Goal: Information Seeking & Learning: Find specific fact

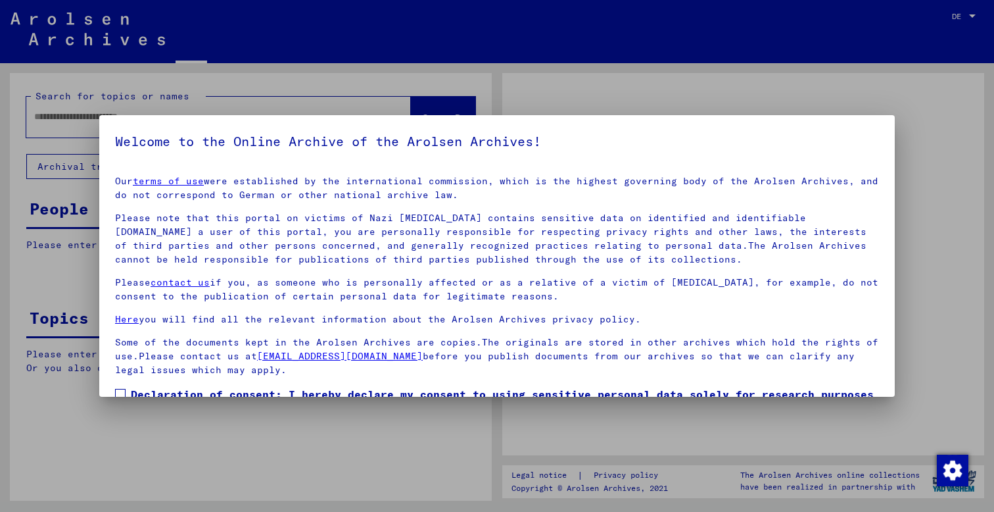
type input "*********"
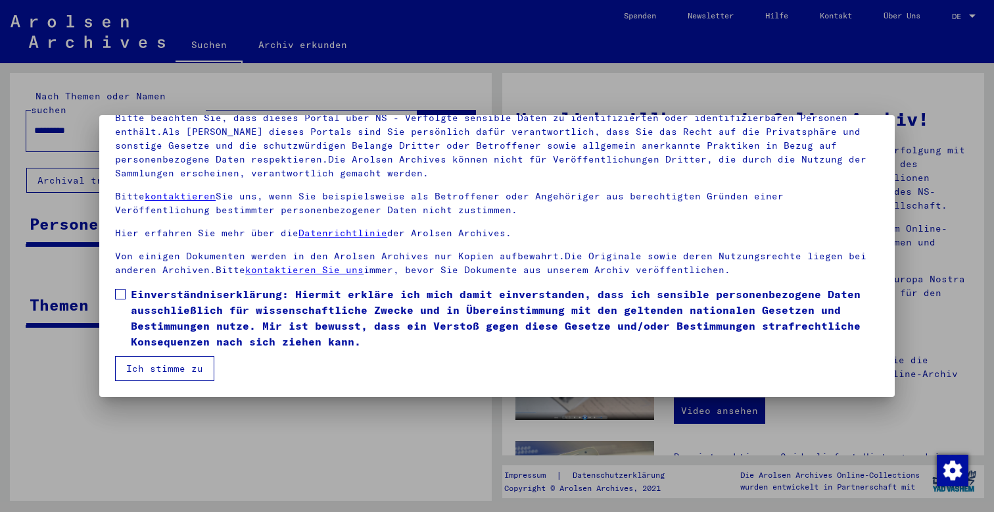
scroll to position [100, 0]
click at [113, 295] on mat-dialog-content "Unsere Nutzungsbedingungen wurden durch den Internationalen Ausschuss als obers…" at bounding box center [497, 223] width 796 height 316
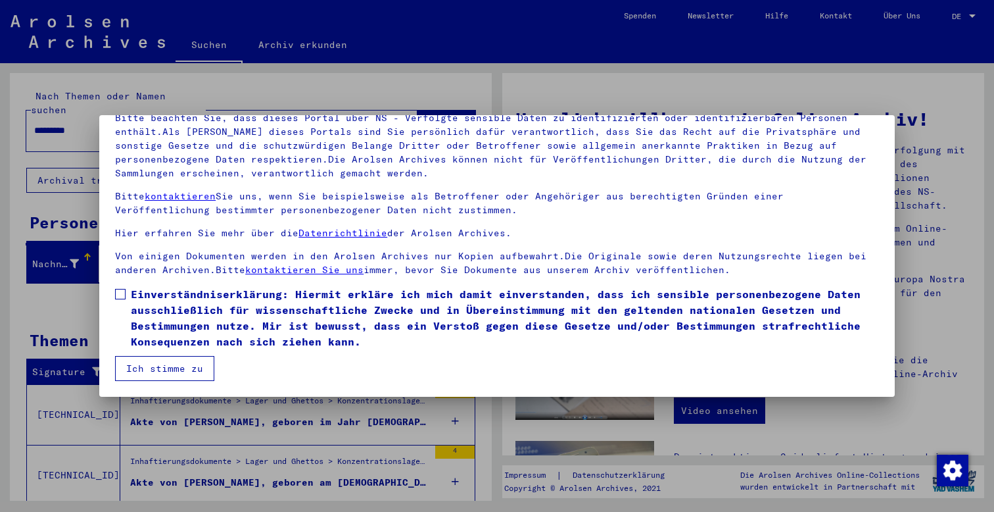
click at [157, 370] on button "Ich stimme zu" at bounding box center [164, 368] width 99 height 25
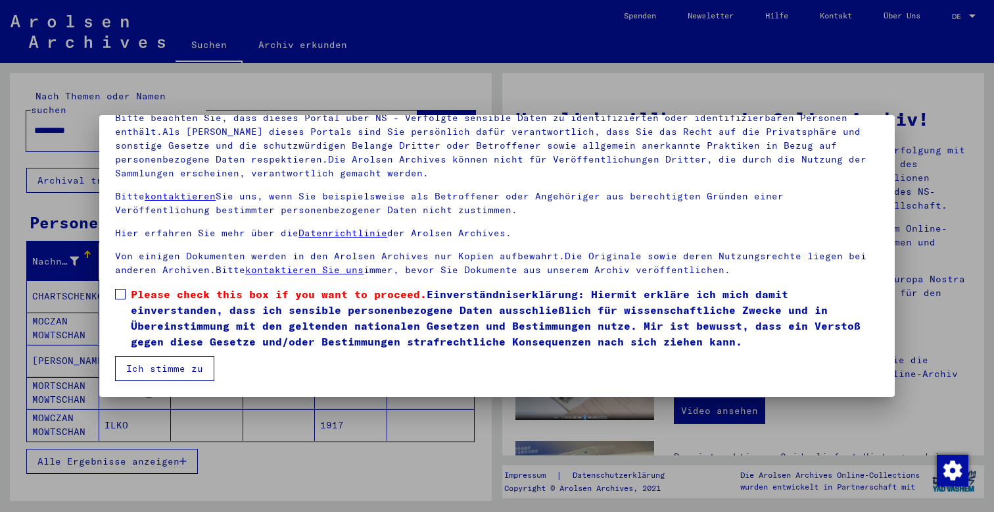
click at [118, 294] on span at bounding box center [120, 294] width 11 height 11
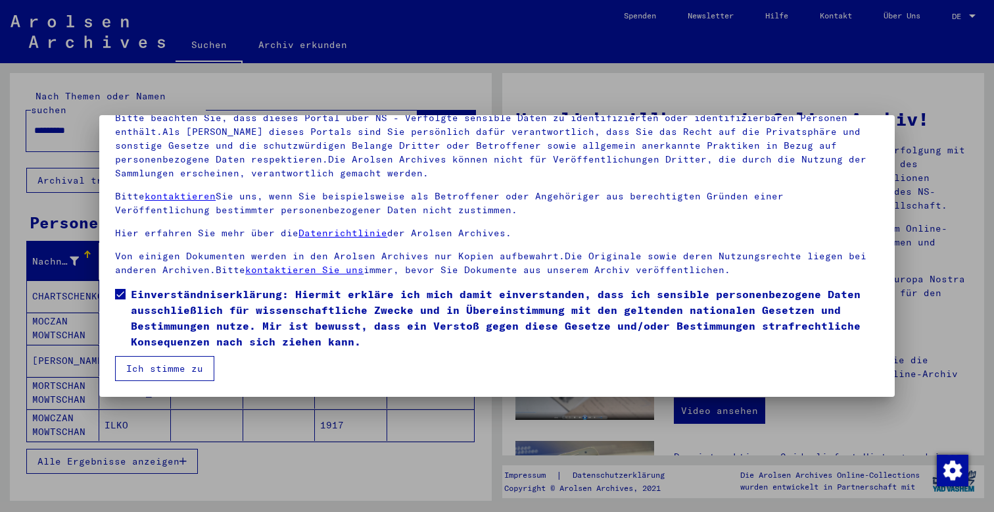
click at [157, 369] on button "Ich stimme zu" at bounding box center [164, 368] width 99 height 25
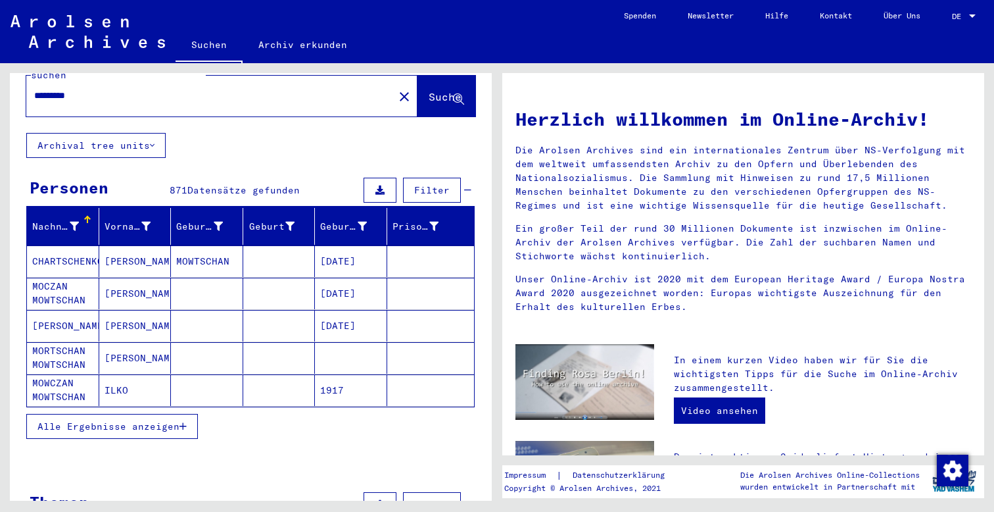
scroll to position [61, 0]
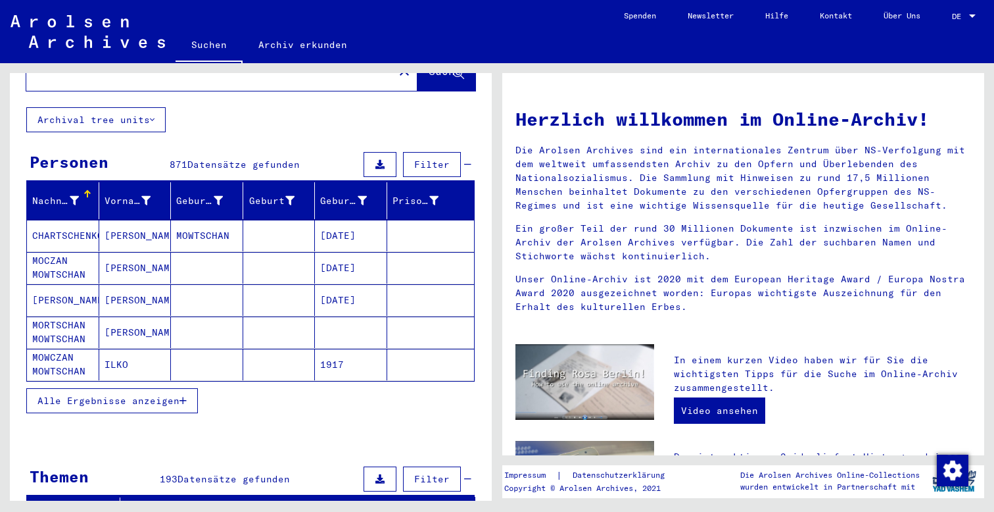
click at [117, 317] on mat-cell "[PERSON_NAME]" at bounding box center [135, 332] width 72 height 32
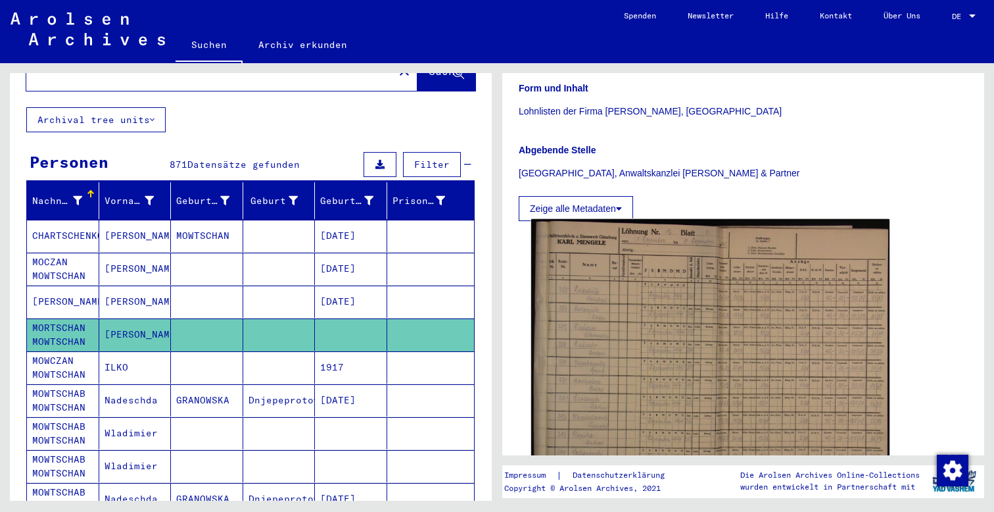
scroll to position [262, 0]
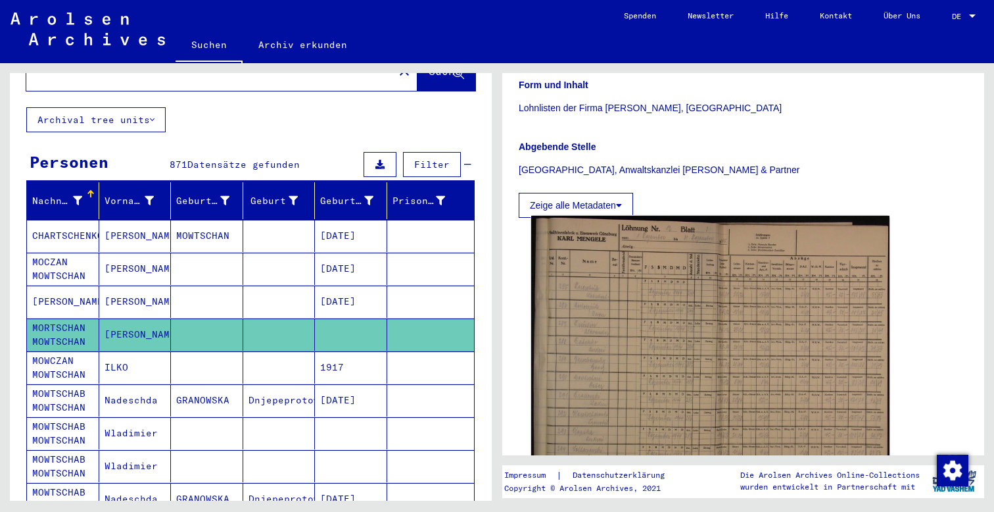
click at [605, 349] on img at bounding box center [710, 364] width 358 height 297
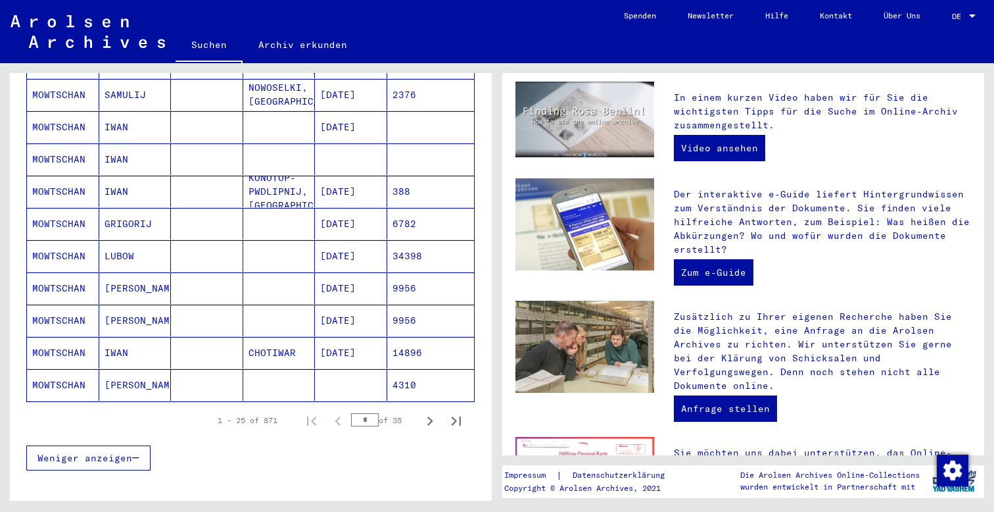
scroll to position [689, 0]
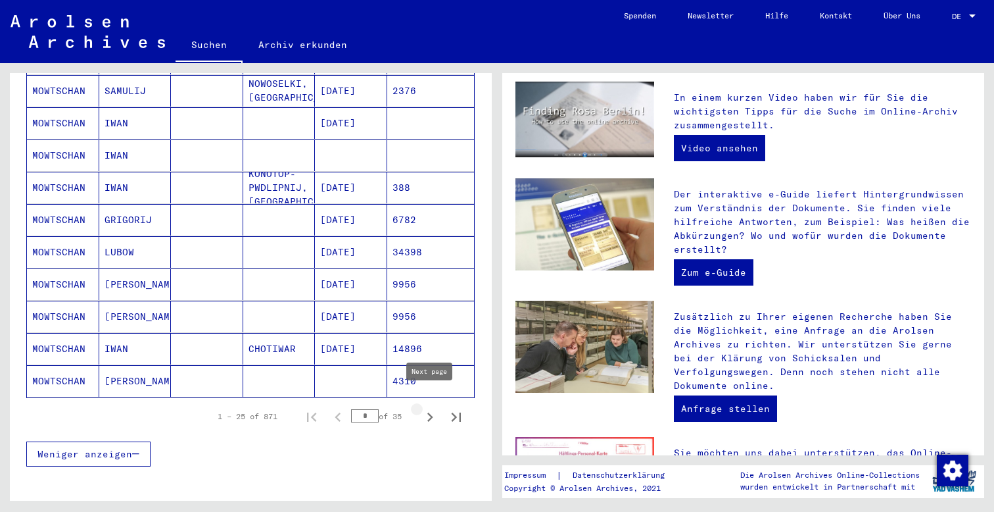
click at [431, 408] on icon "Next page" at bounding box center [430, 417] width 18 height 18
type input "*"
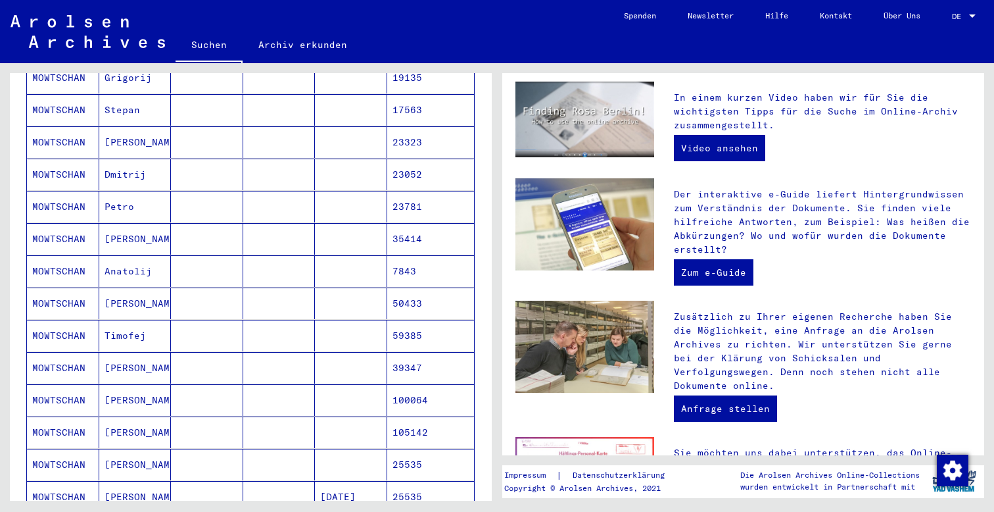
scroll to position [275, 0]
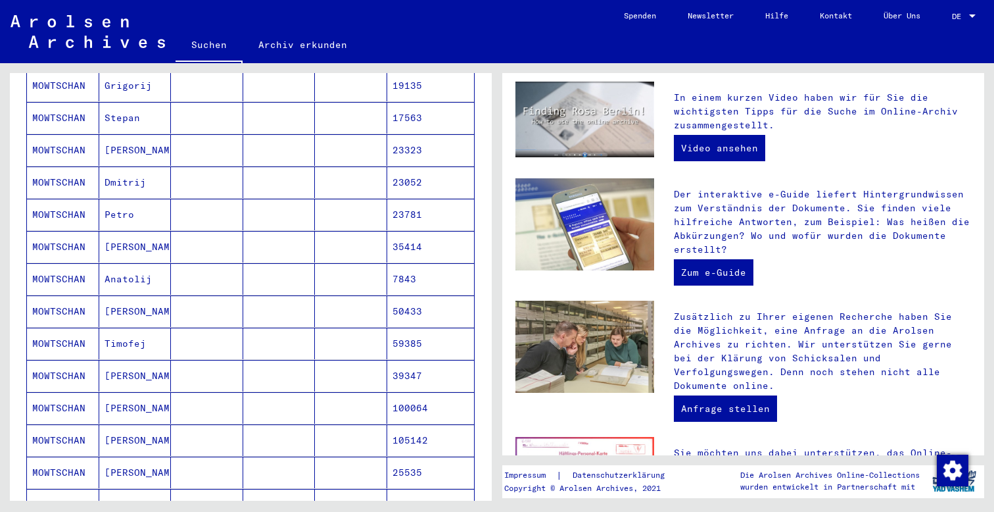
click at [62, 202] on mat-cell "MOWTSCHAN" at bounding box center [63, 215] width 72 height 32
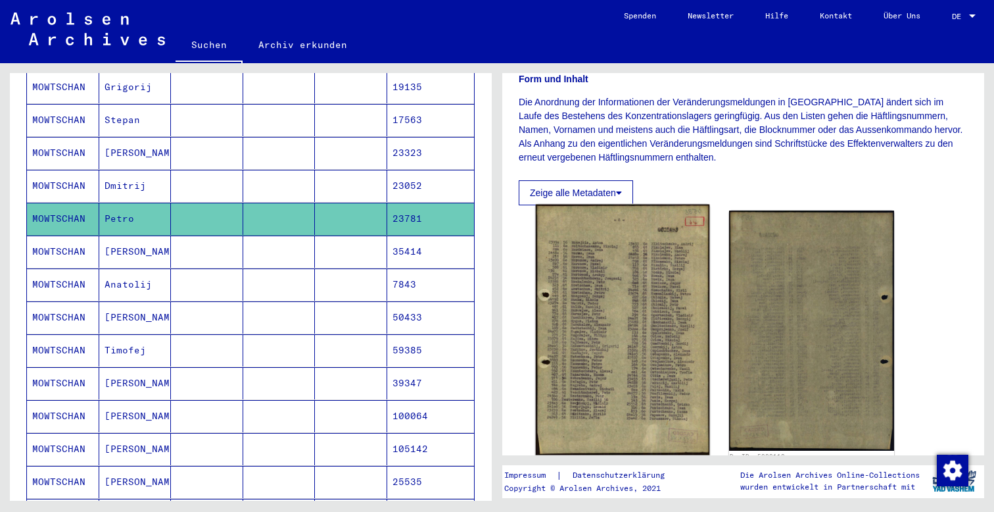
scroll to position [200, 0]
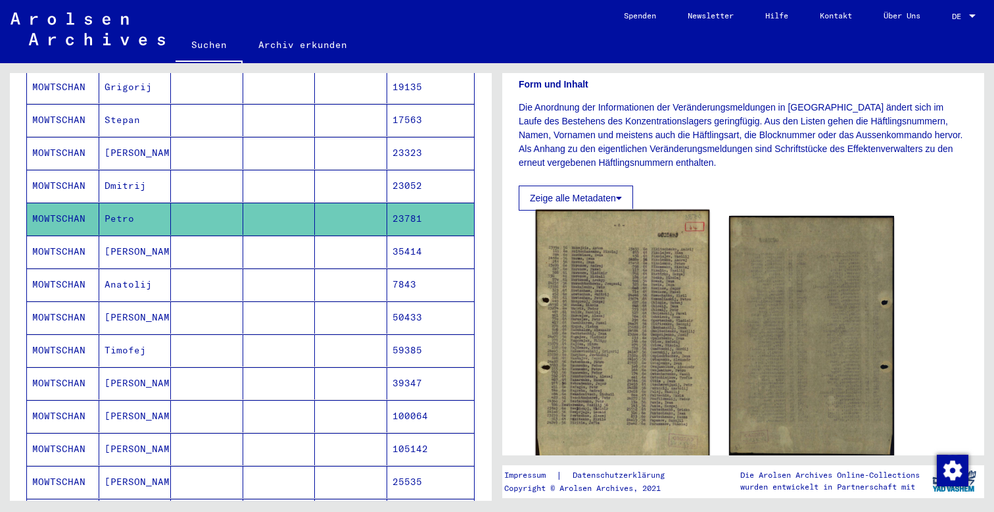
click at [635, 314] on img at bounding box center [623, 335] width 174 height 251
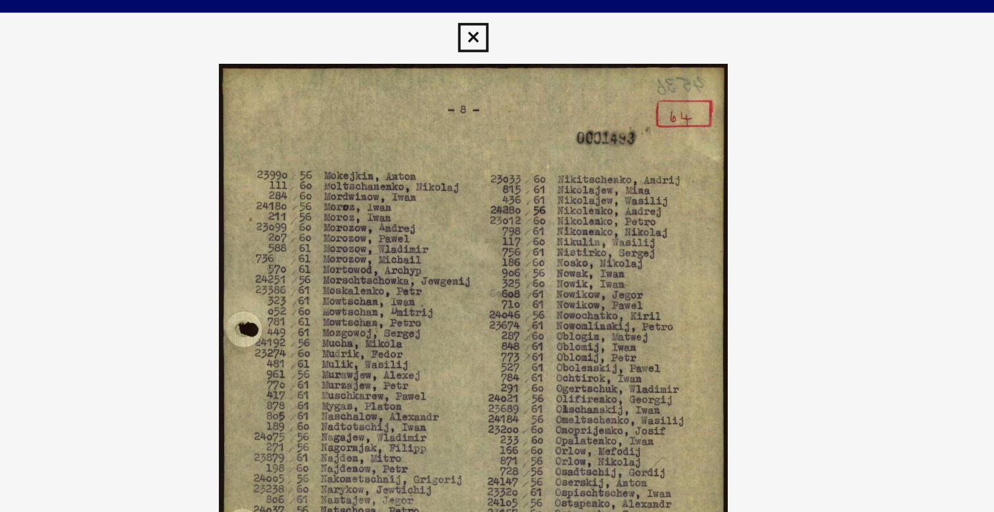
scroll to position [0, 0]
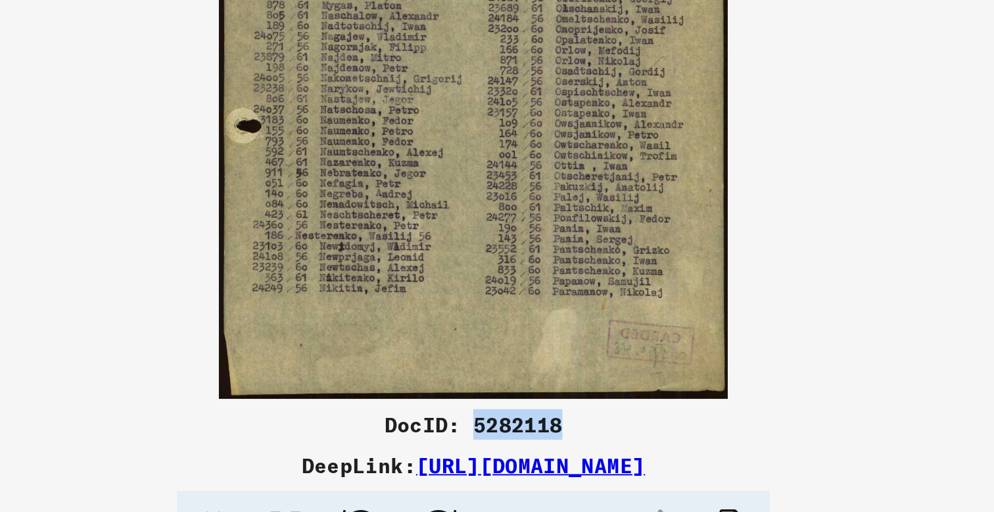
drag, startPoint x: 291, startPoint y: 219, endPoint x: 247, endPoint y: 222, distance: 44.1
click at [247, 418] on div "DocID: 5282118" at bounding box center [497, 426] width 796 height 16
copy div "5282118"
click at [468, 441] on link "[URL][DOMAIN_NAME]" at bounding box center [527, 447] width 118 height 13
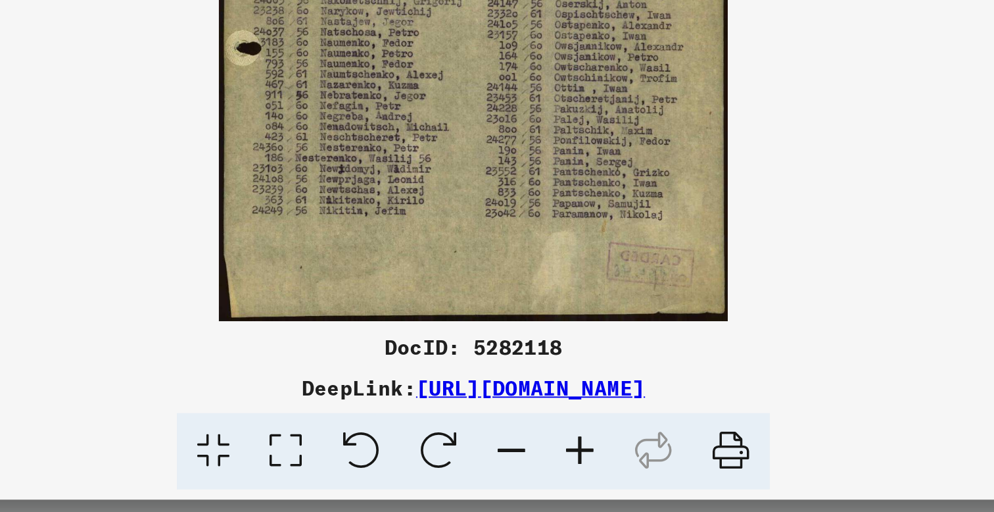
click at [499, 460] on icon at bounding box center [517, 480] width 36 height 40
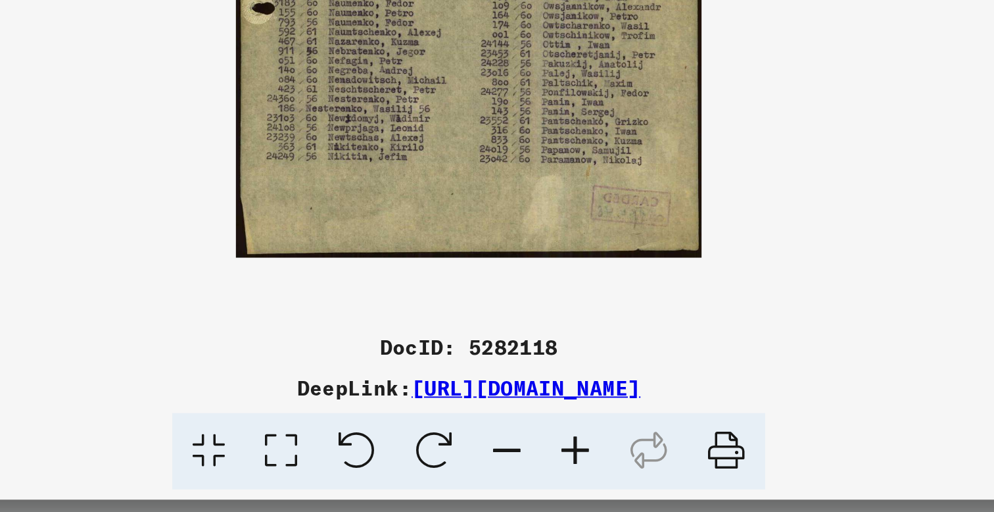
click at [344, 460] on icon at bounding box center [362, 480] width 37 height 40
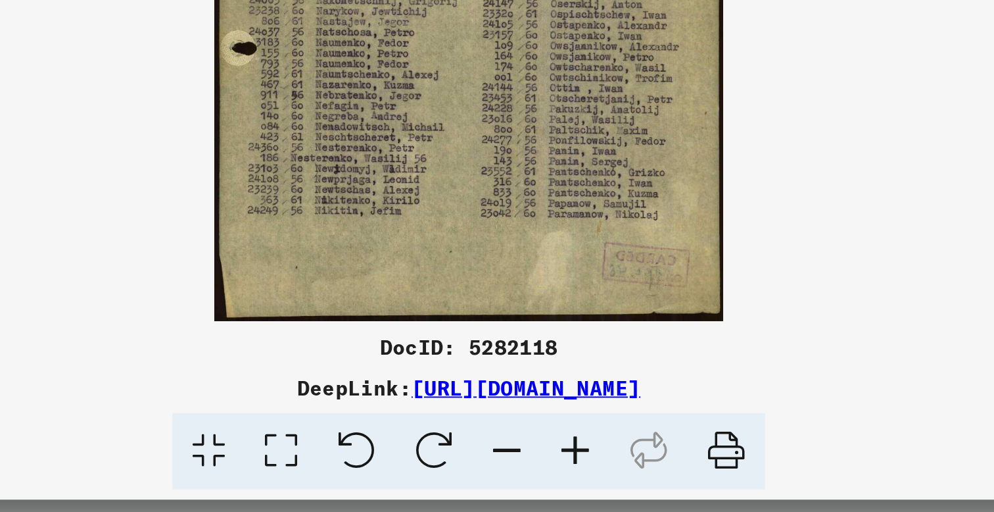
click at [381, 460] on icon at bounding box center [399, 480] width 37 height 40
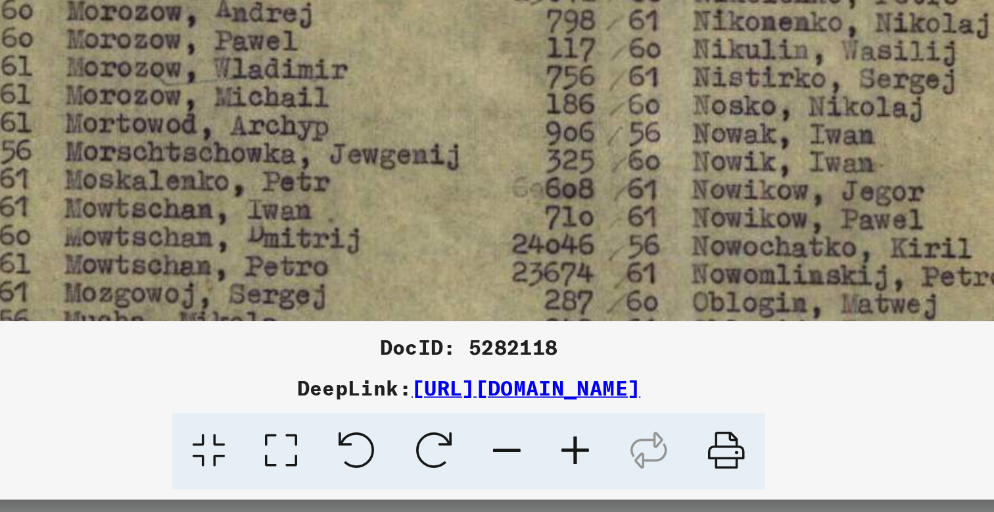
drag, startPoint x: 112, startPoint y: 120, endPoint x: 190, endPoint y: 112, distance: 78.7
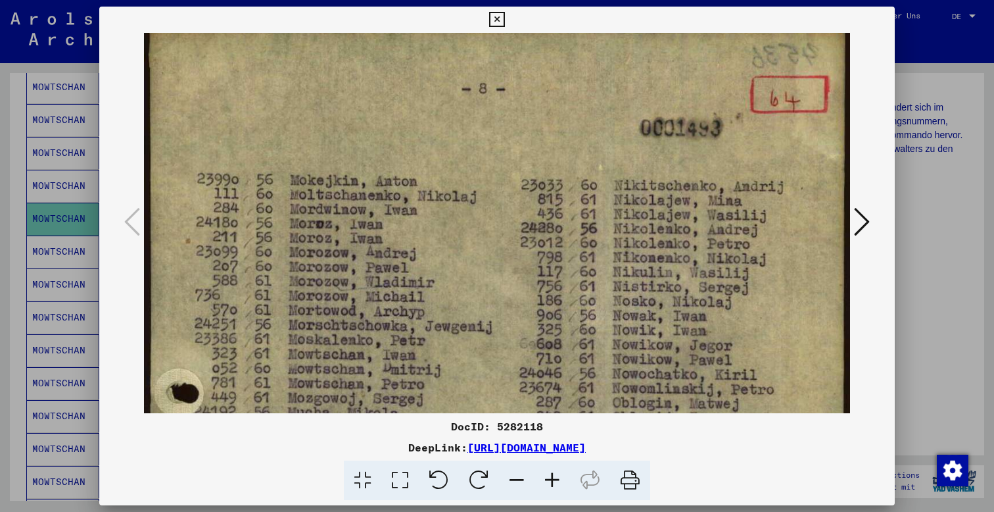
click at [860, 218] on icon at bounding box center [862, 222] width 16 height 32
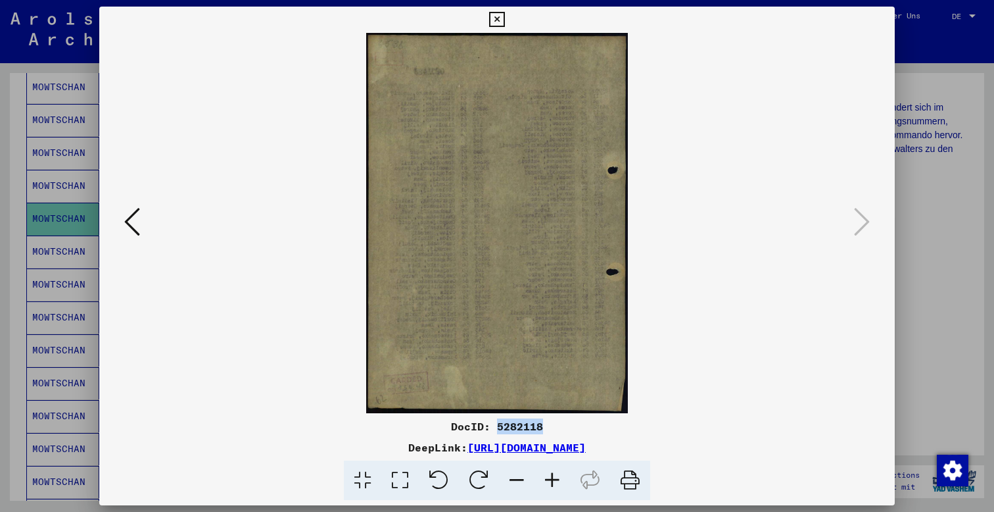
drag, startPoint x: 544, startPoint y: 424, endPoint x: 497, endPoint y: 429, distance: 47.6
click at [497, 429] on div "DocID: 5282118" at bounding box center [497, 426] width 796 height 16
copy div "5282118"
click at [586, 446] on link "[URL][DOMAIN_NAME]" at bounding box center [527, 447] width 118 height 13
click at [504, 15] on icon at bounding box center [496, 20] width 15 height 16
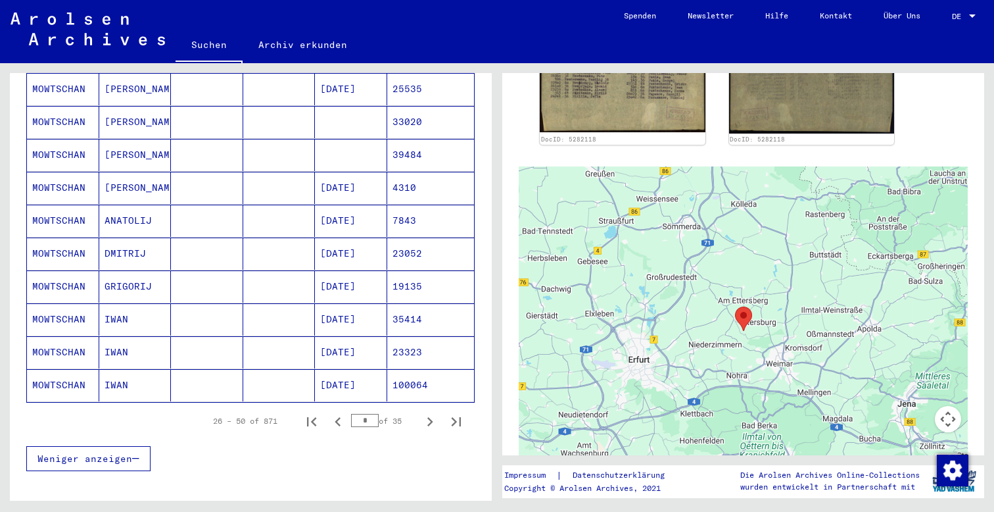
scroll to position [703, 0]
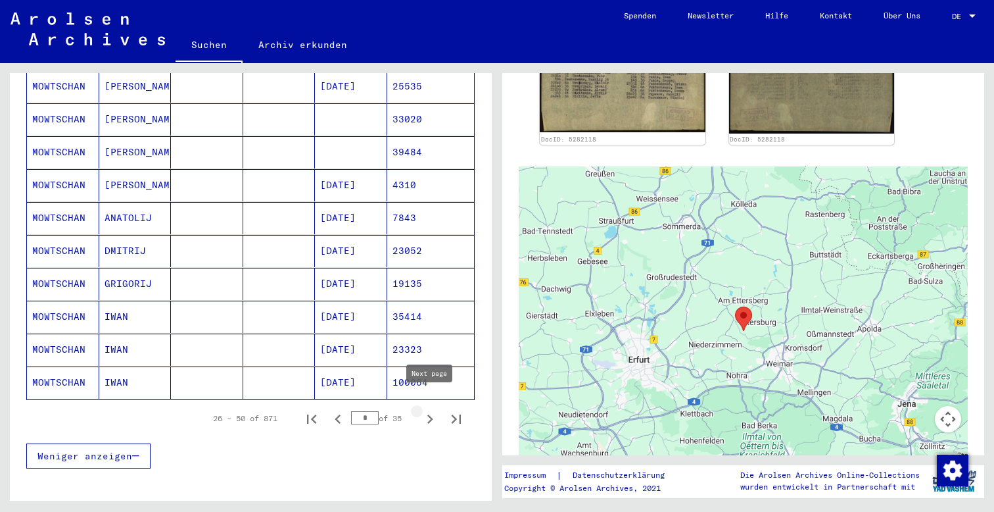
click at [432, 410] on icon "Next page" at bounding box center [430, 419] width 18 height 18
type input "*"
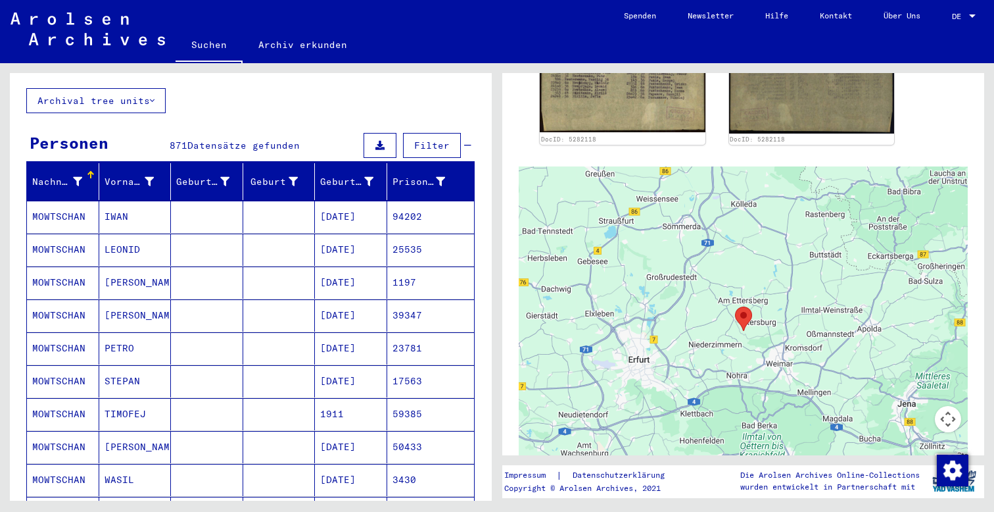
scroll to position [76, 0]
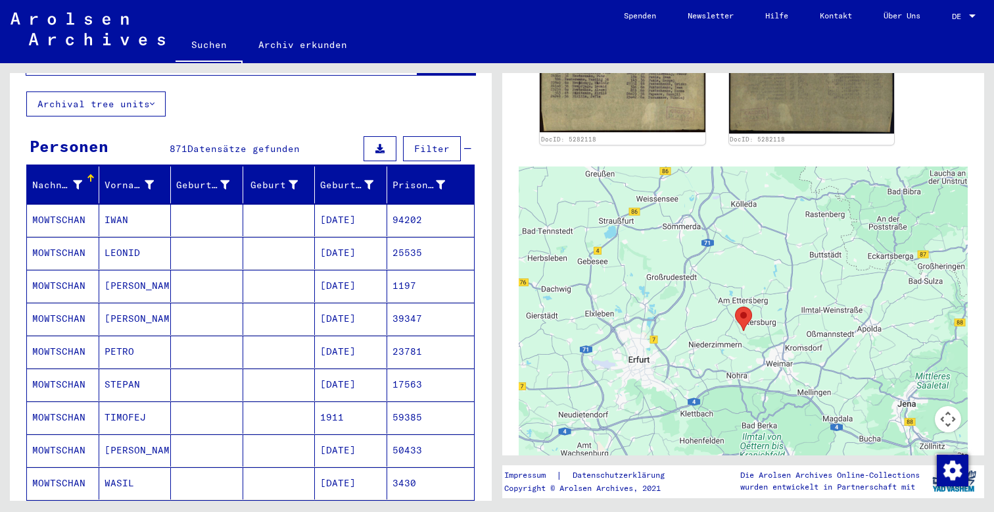
click at [58, 339] on mat-cell "MOWTSCHAN" at bounding box center [63, 351] width 72 height 32
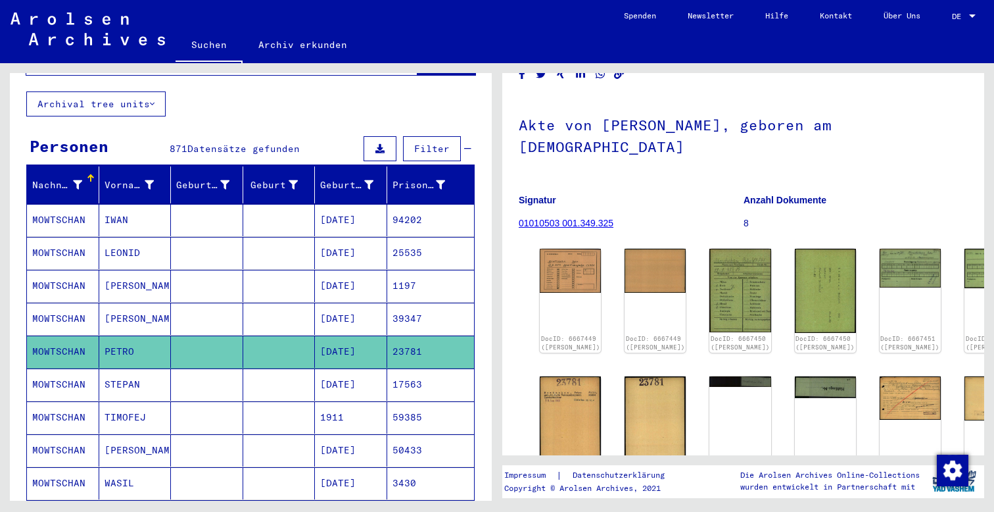
scroll to position [30, 0]
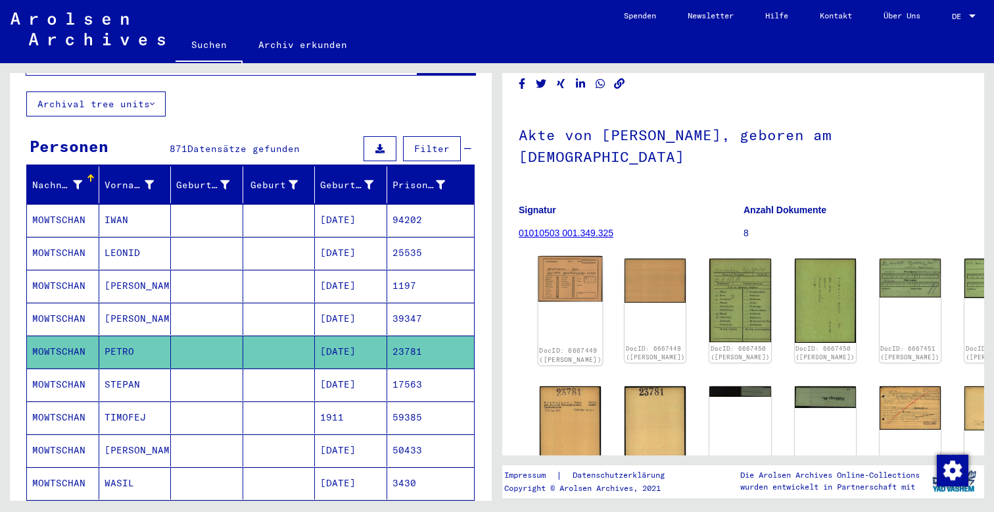
click at [558, 258] on img at bounding box center [571, 279] width 64 height 46
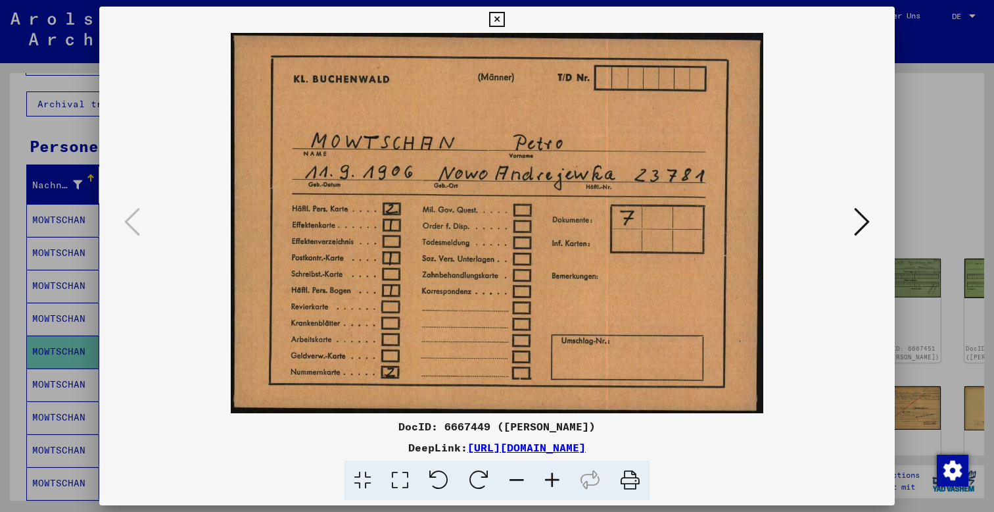
click at [864, 218] on icon at bounding box center [862, 222] width 16 height 32
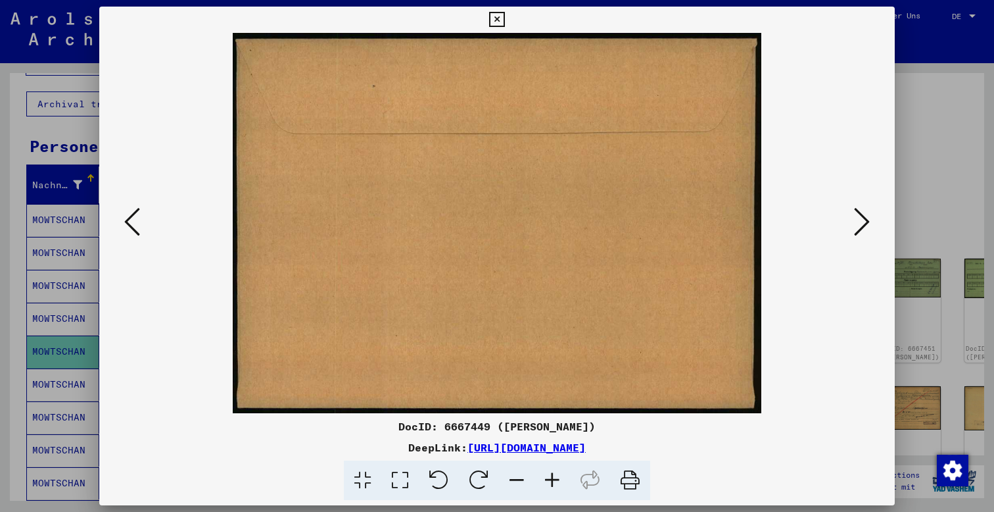
click at [864, 218] on icon at bounding box center [862, 222] width 16 height 32
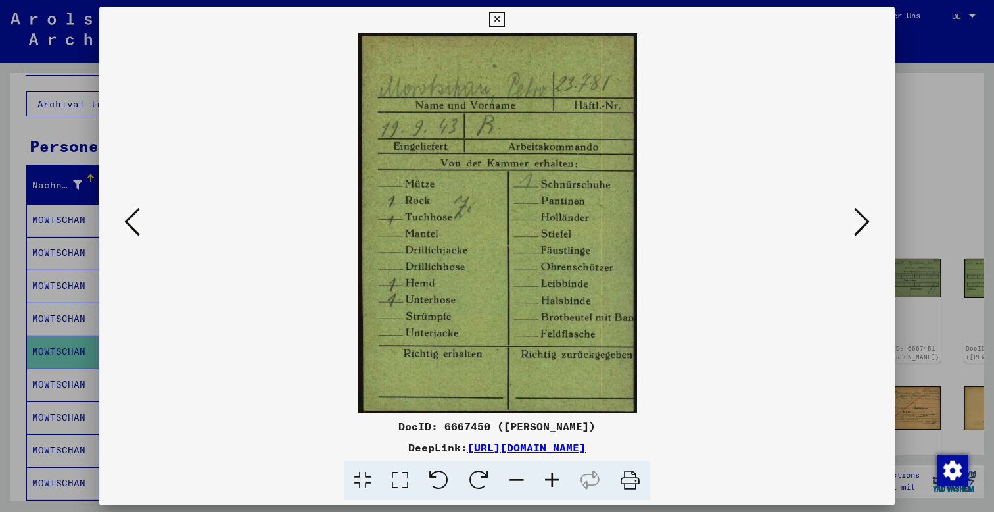
click at [864, 218] on icon at bounding box center [862, 222] width 16 height 32
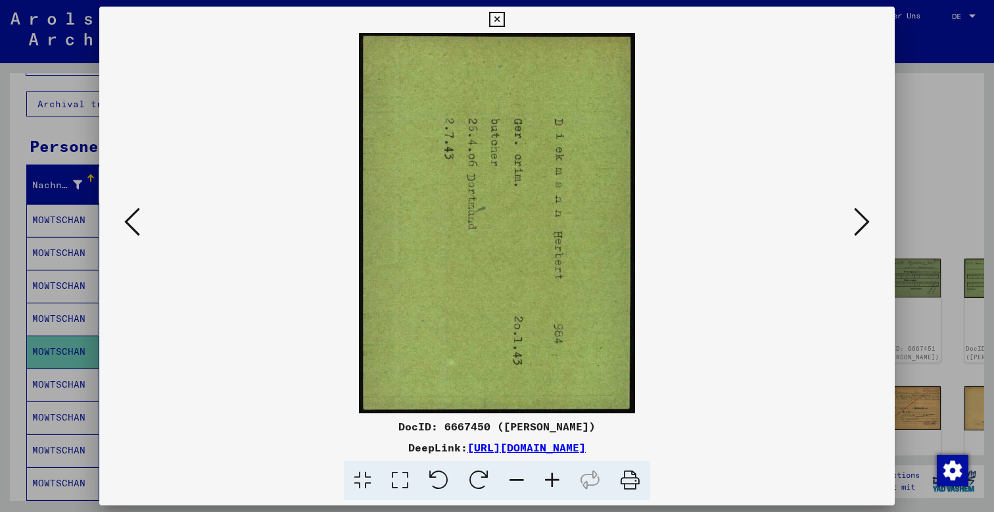
click at [864, 218] on icon at bounding box center [862, 222] width 16 height 32
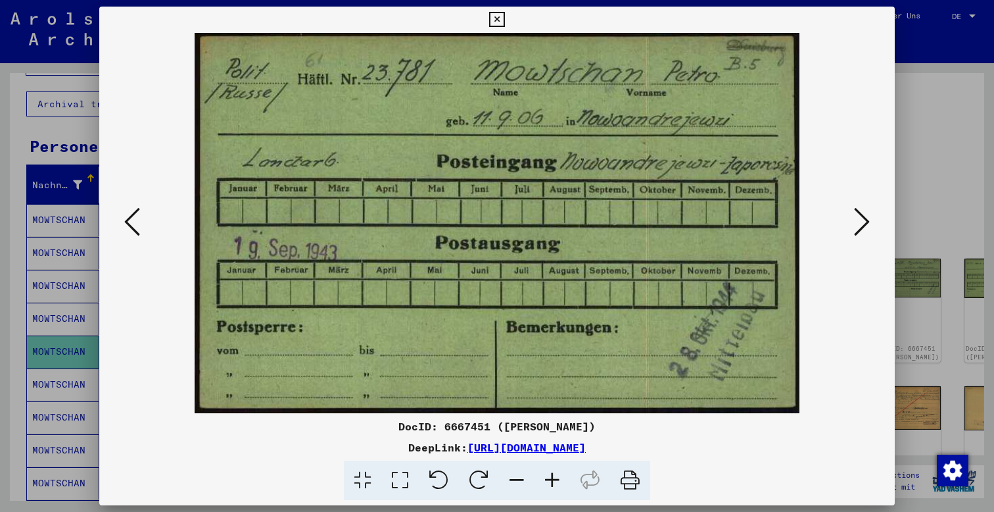
click at [864, 218] on icon at bounding box center [862, 222] width 16 height 32
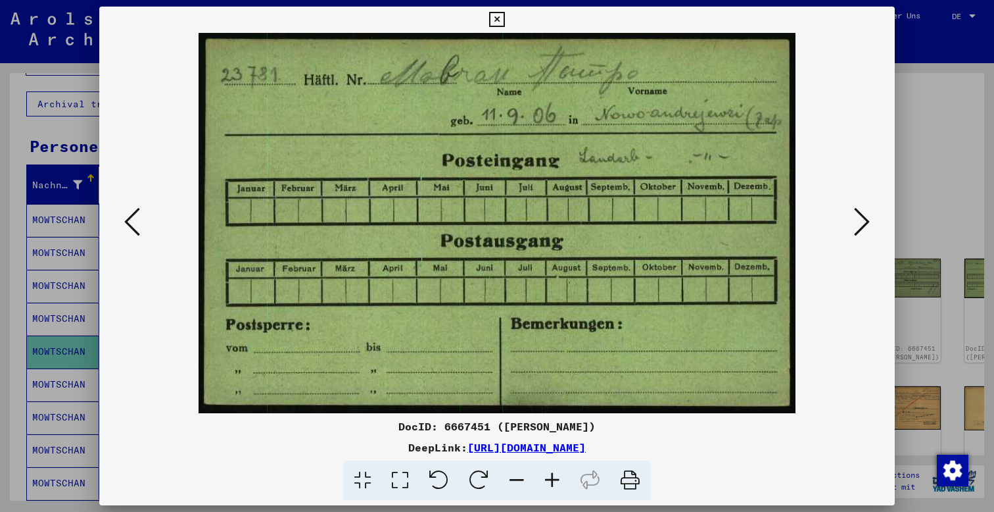
click at [864, 218] on icon at bounding box center [862, 222] width 16 height 32
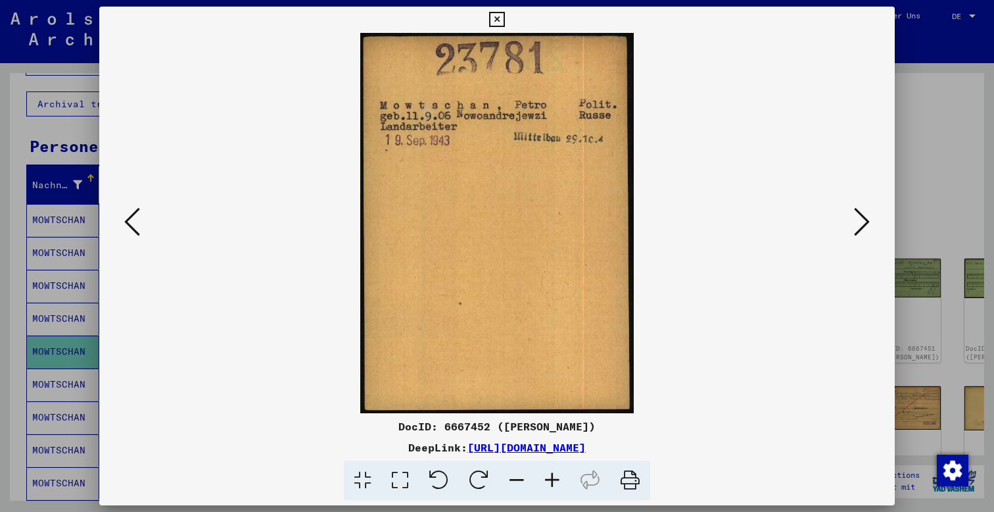
click at [136, 220] on icon at bounding box center [132, 222] width 16 height 32
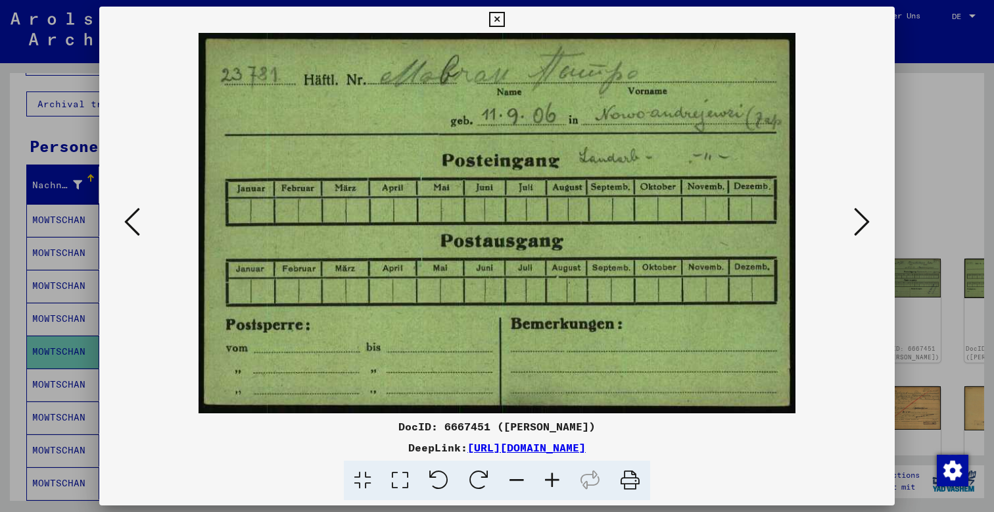
click at [856, 219] on icon at bounding box center [862, 222] width 16 height 32
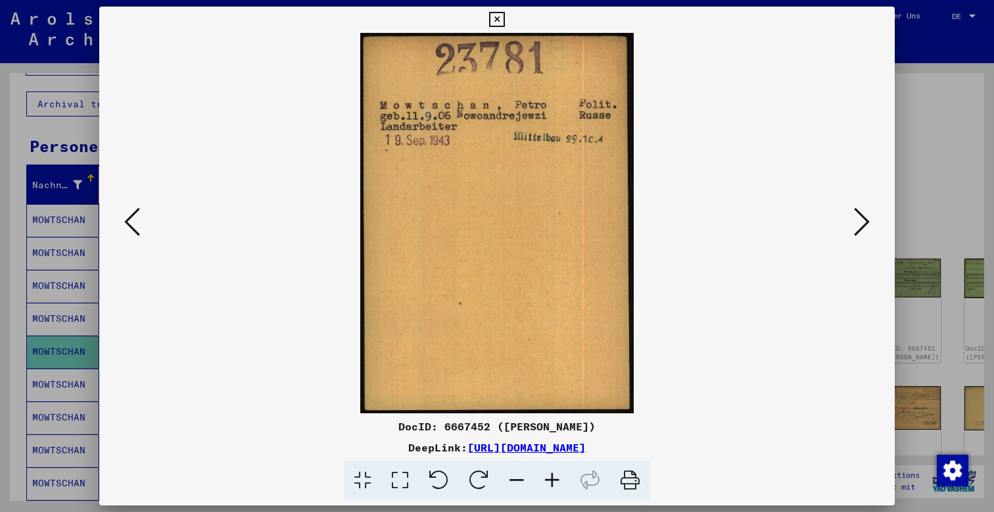
click at [856, 219] on icon at bounding box center [862, 222] width 16 height 32
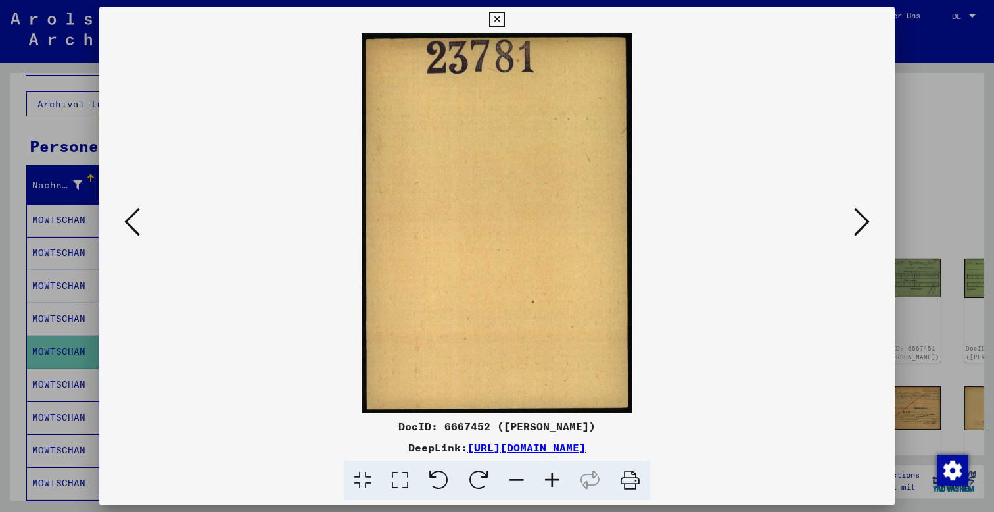
click at [856, 219] on icon at bounding box center [862, 222] width 16 height 32
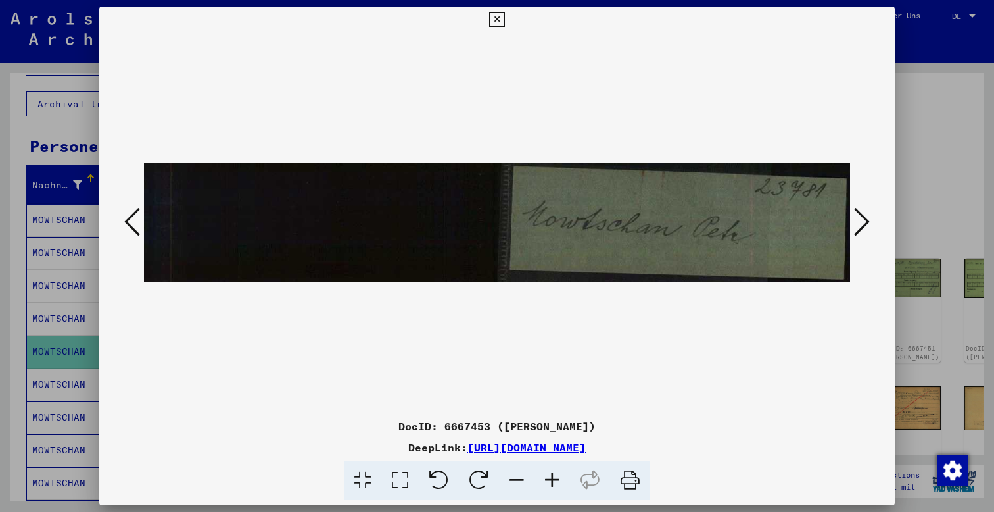
click at [856, 219] on icon at bounding box center [862, 222] width 16 height 32
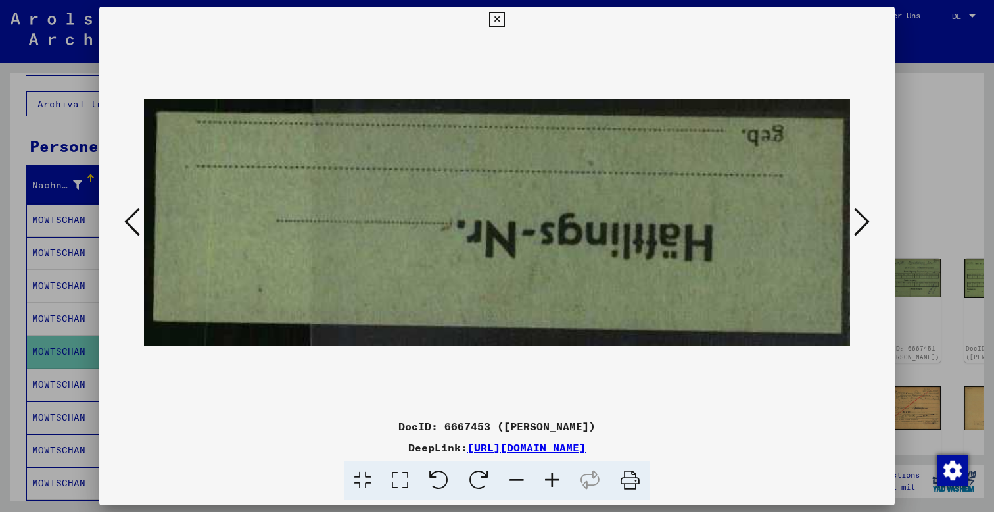
click at [856, 220] on icon at bounding box center [862, 222] width 16 height 32
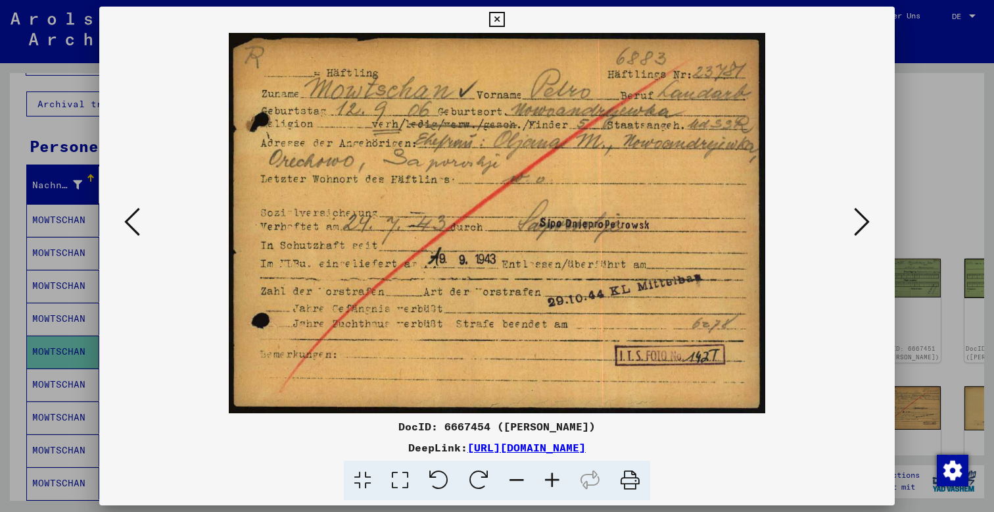
click at [864, 220] on icon at bounding box center [862, 222] width 16 height 32
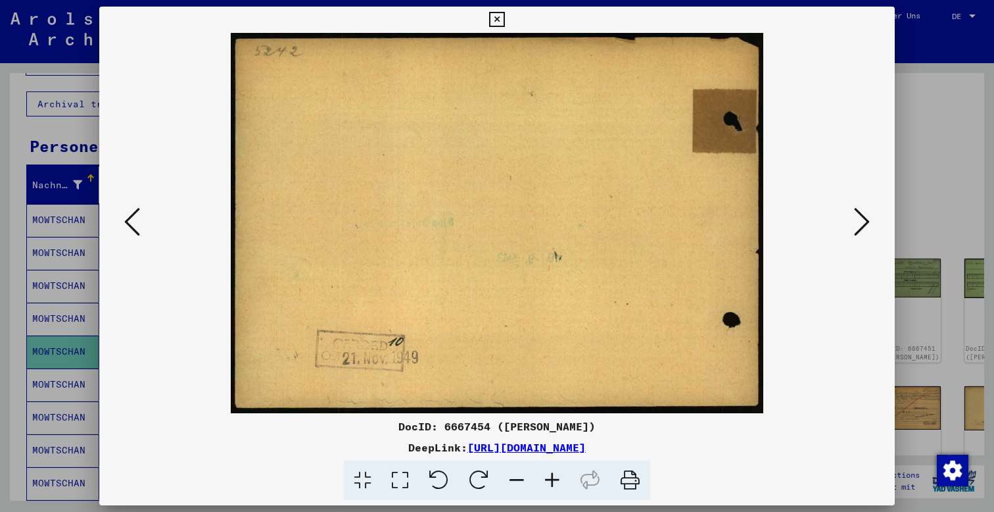
click at [864, 215] on icon at bounding box center [862, 222] width 16 height 32
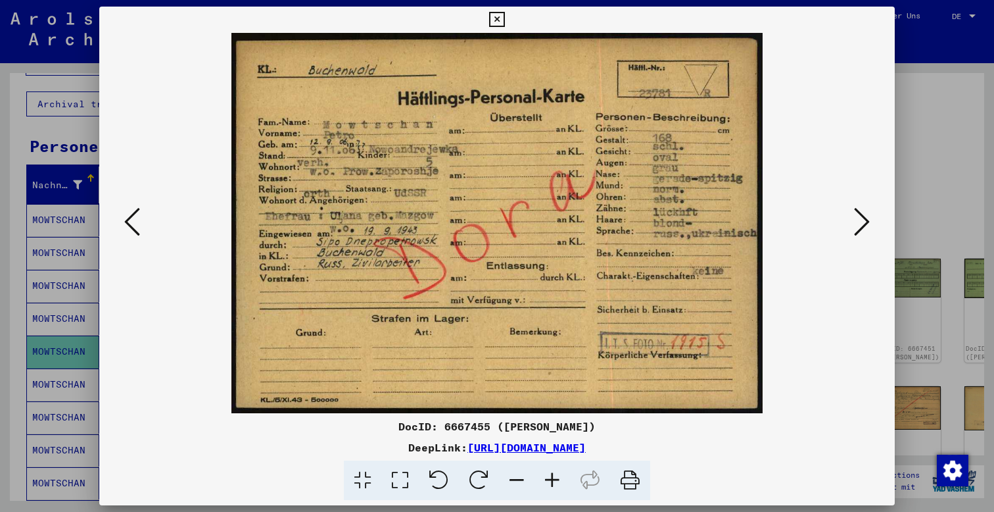
click at [864, 215] on icon at bounding box center [862, 222] width 16 height 32
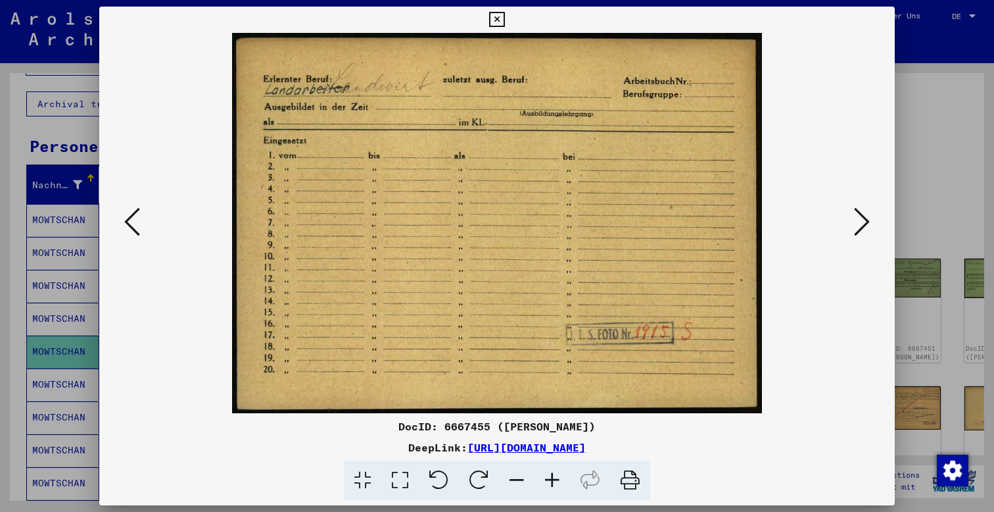
click at [864, 215] on icon at bounding box center [862, 222] width 16 height 32
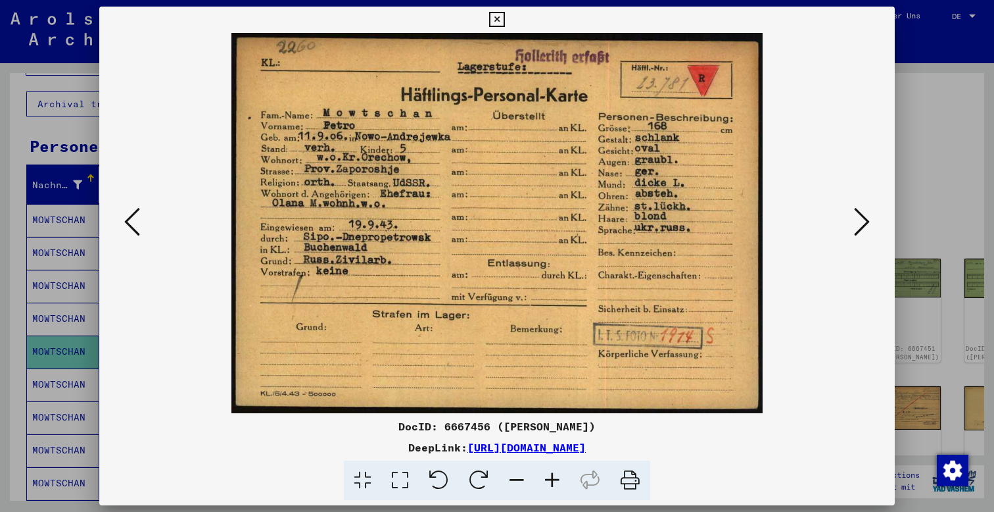
click at [504, 19] on icon at bounding box center [496, 20] width 15 height 16
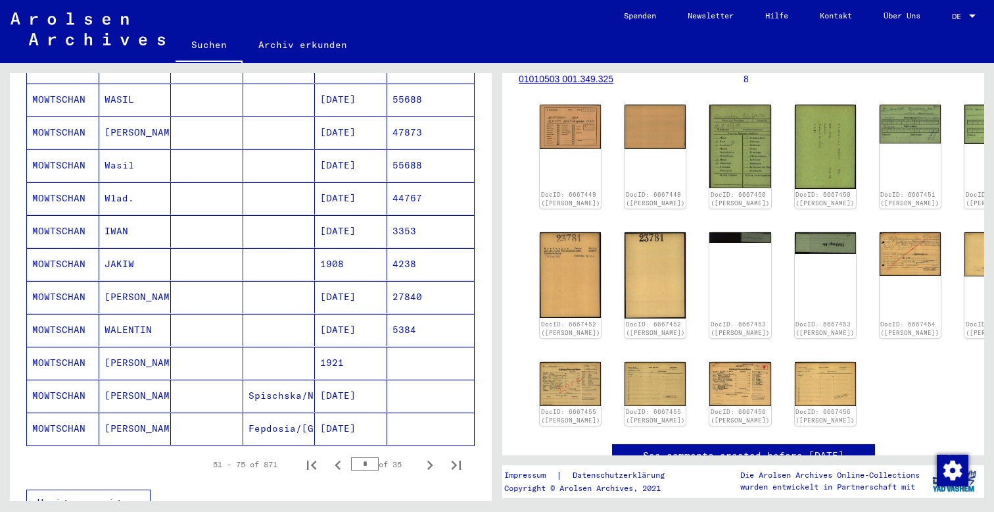
scroll to position [654, 0]
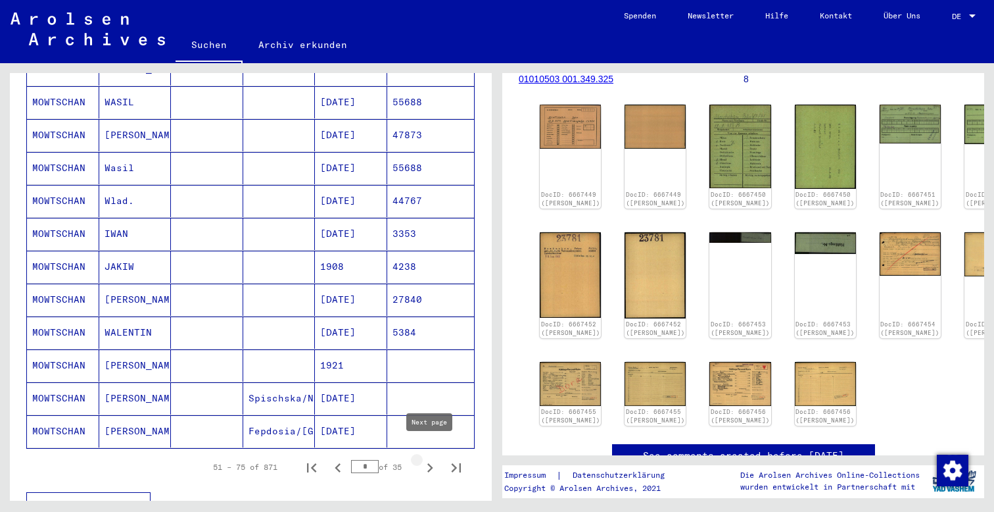
click at [430, 458] on icon "Next page" at bounding box center [430, 467] width 18 height 18
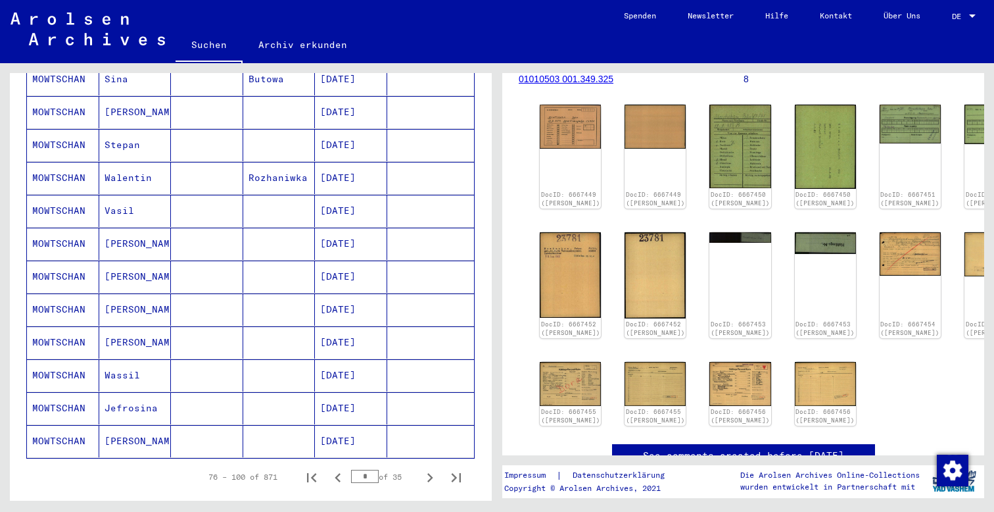
scroll to position [647, 0]
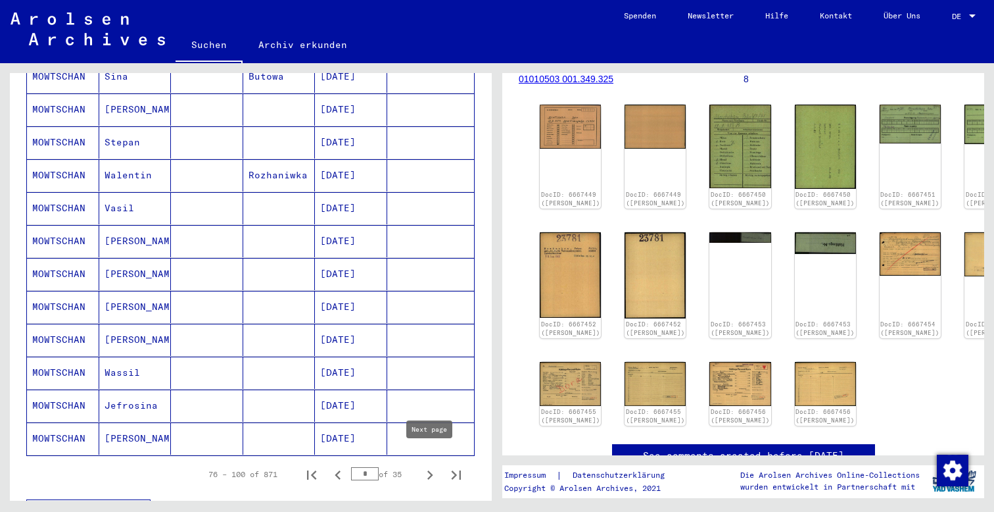
click at [430, 470] on icon "Next page" at bounding box center [430, 474] width 6 height 9
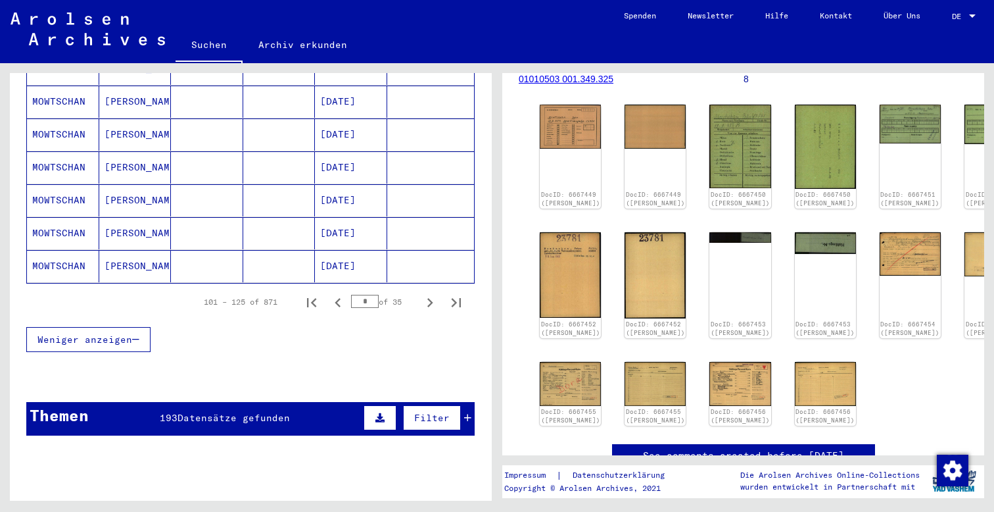
scroll to position [835, 0]
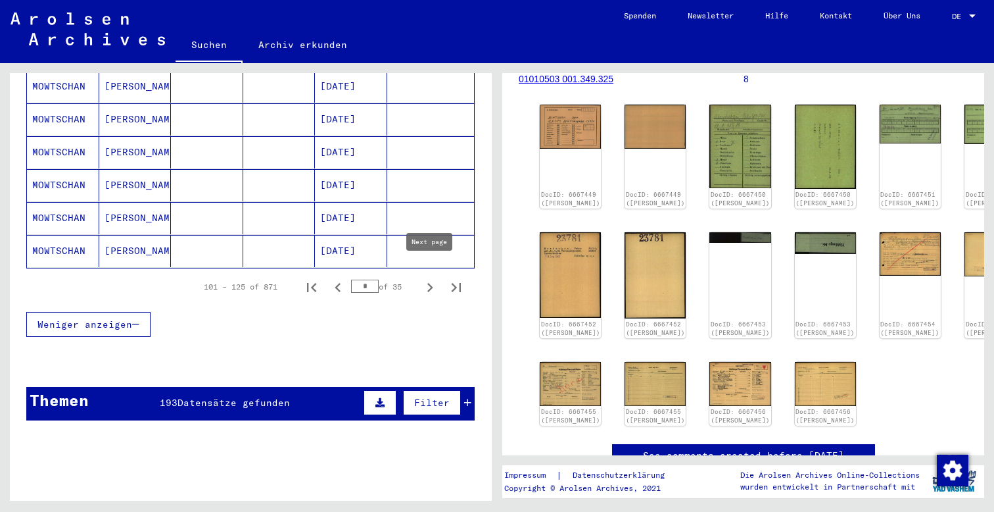
click at [427, 278] on icon "Next page" at bounding box center [430, 287] width 18 height 18
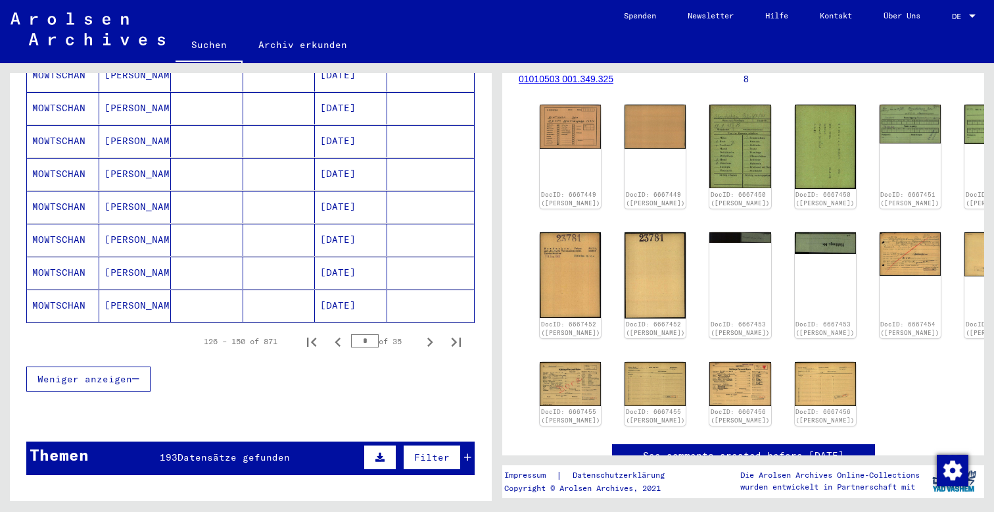
scroll to position [817, 0]
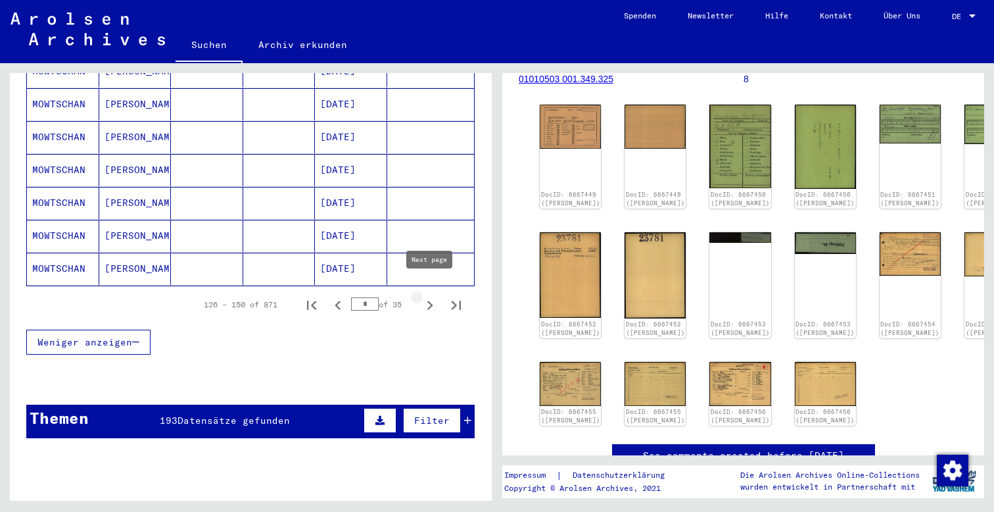
click at [428, 301] on icon "Next page" at bounding box center [430, 305] width 6 height 9
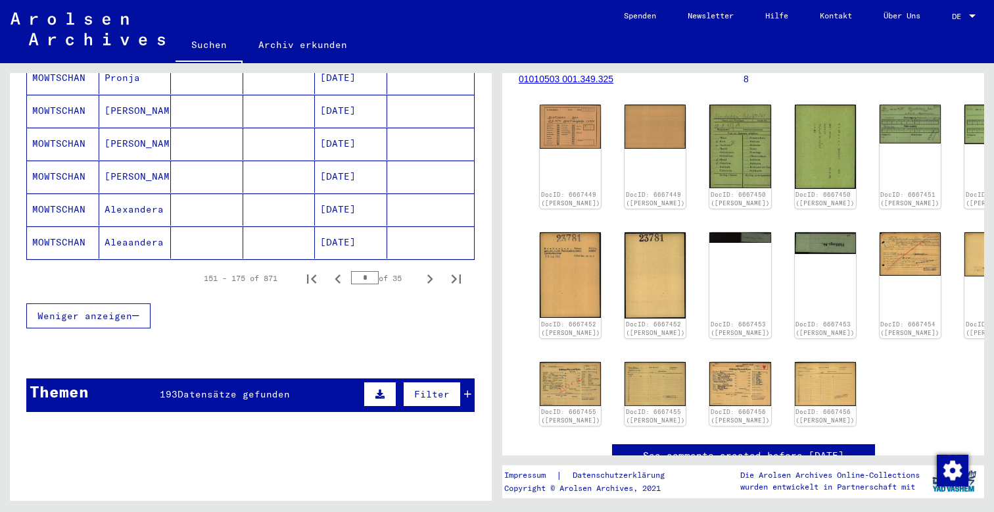
scroll to position [854, 0]
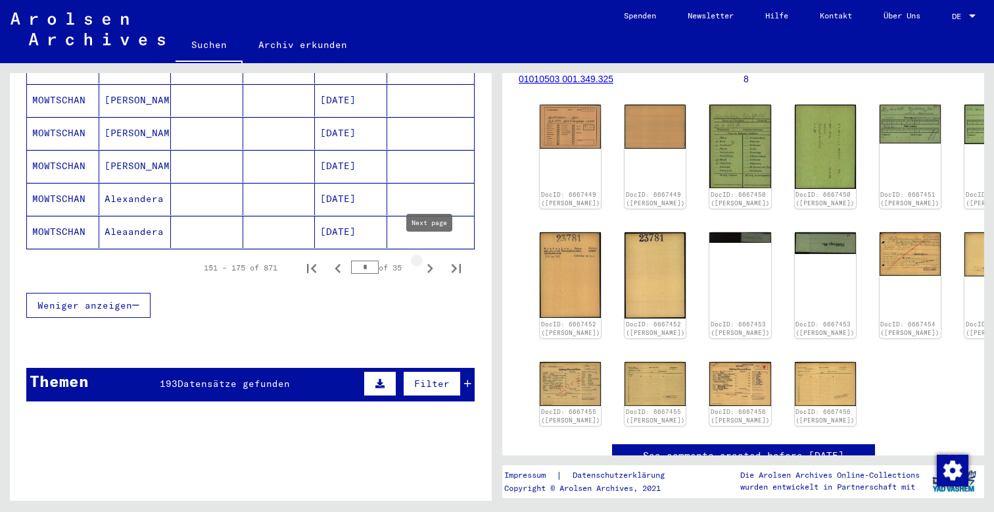
click at [431, 264] on icon "Next page" at bounding box center [430, 268] width 6 height 9
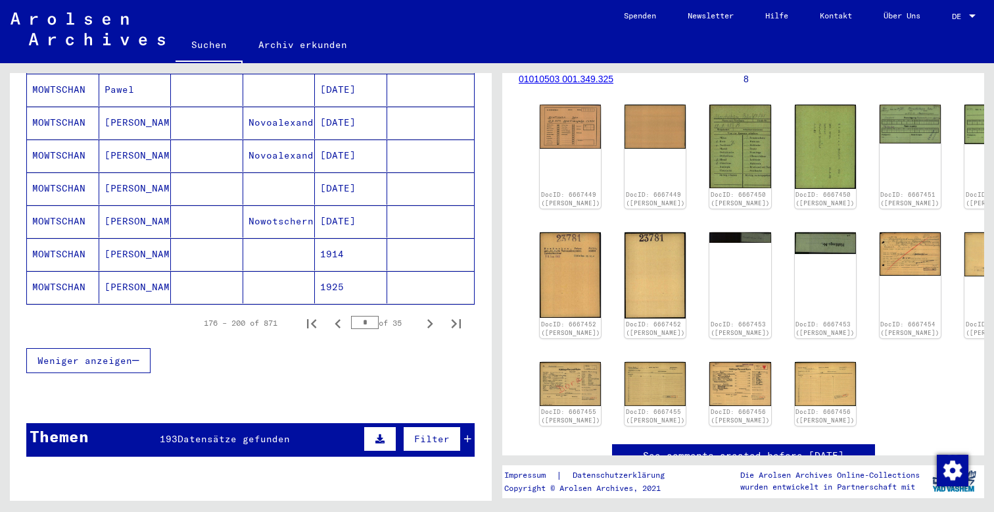
scroll to position [831, 0]
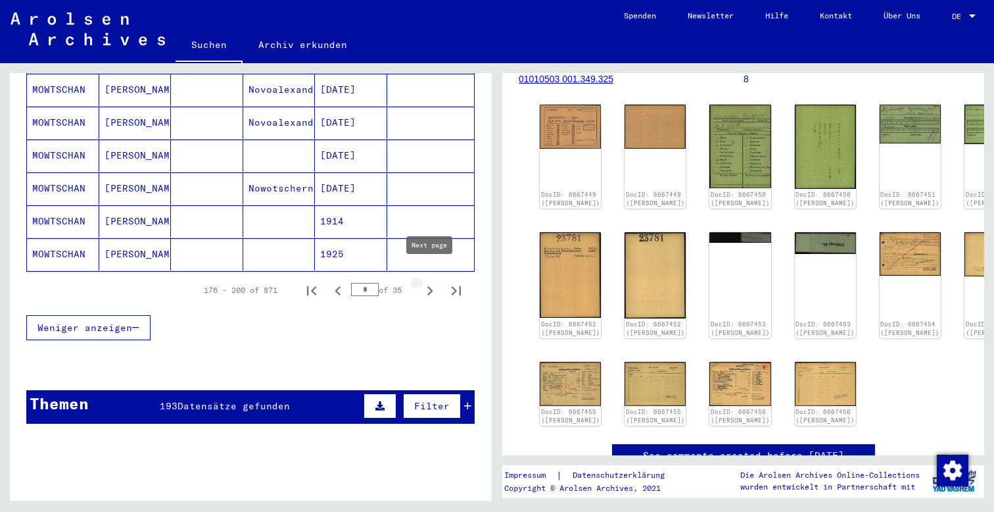
click at [426, 281] on icon "Next page" at bounding box center [430, 290] width 18 height 18
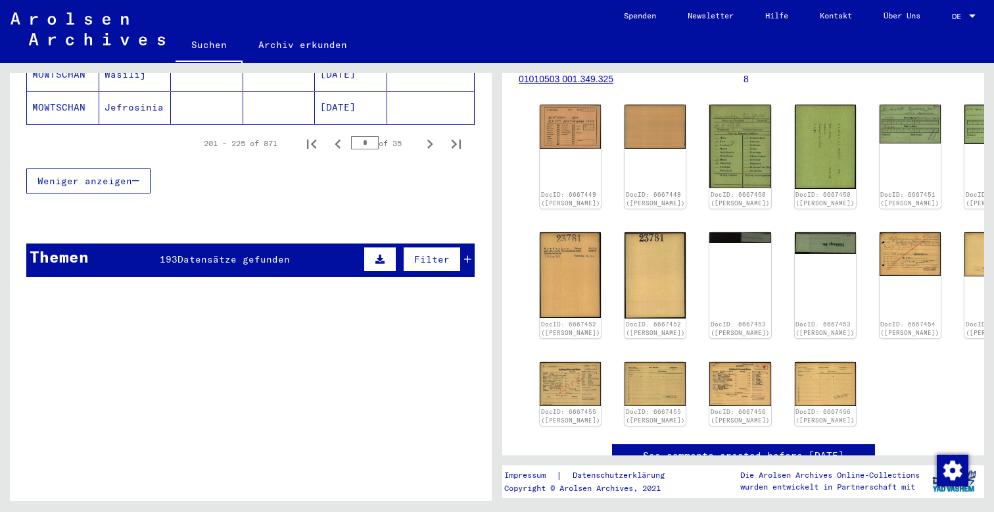
scroll to position [970, 0]
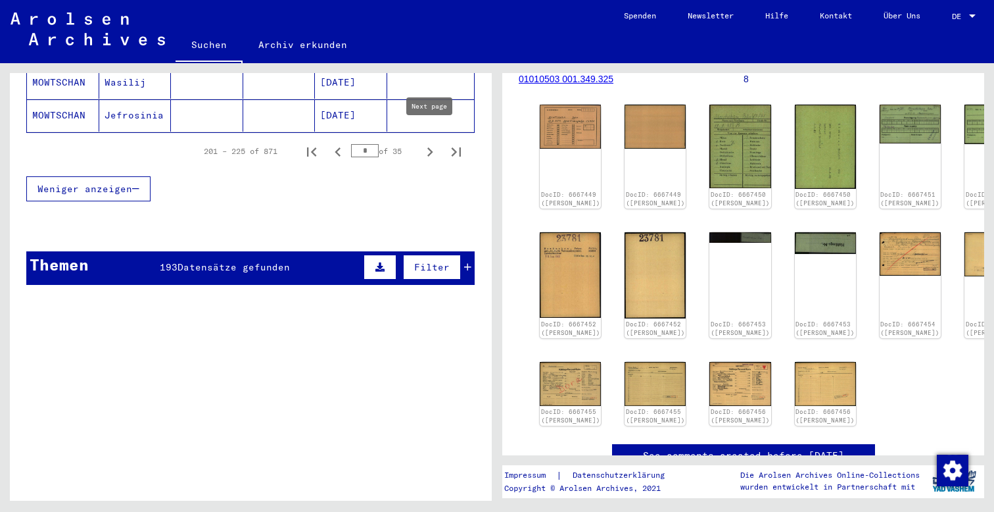
click at [427, 143] on icon "Next page" at bounding box center [430, 152] width 18 height 18
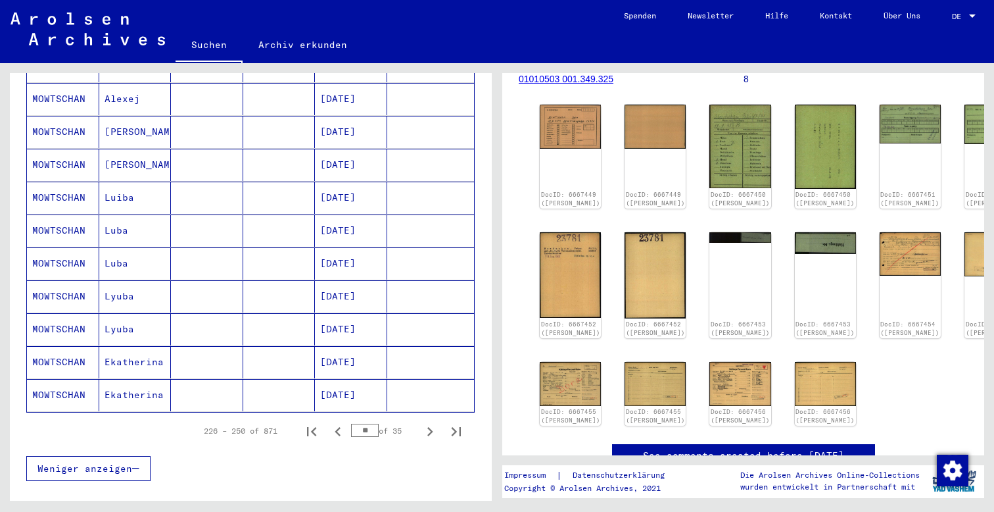
scroll to position [1001, 0]
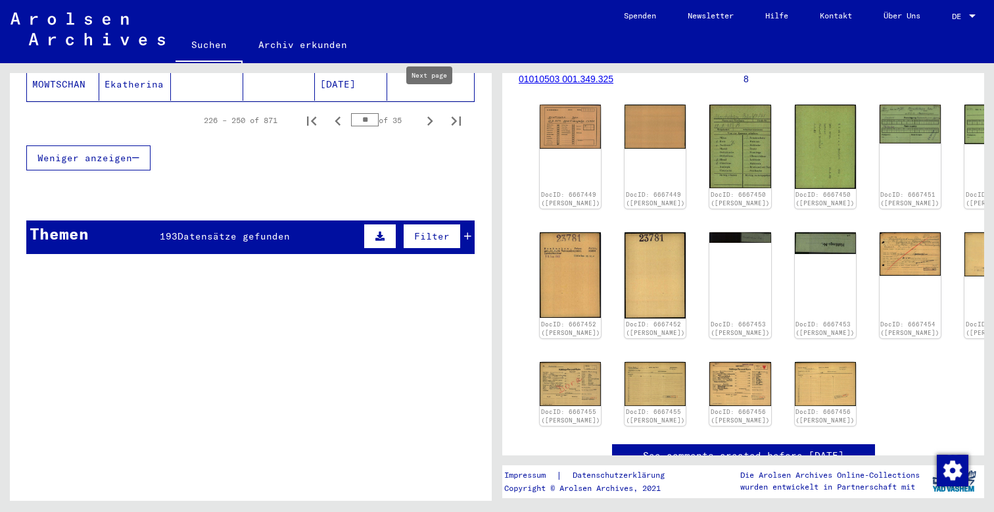
click at [431, 112] on icon "Next page" at bounding box center [430, 121] width 18 height 18
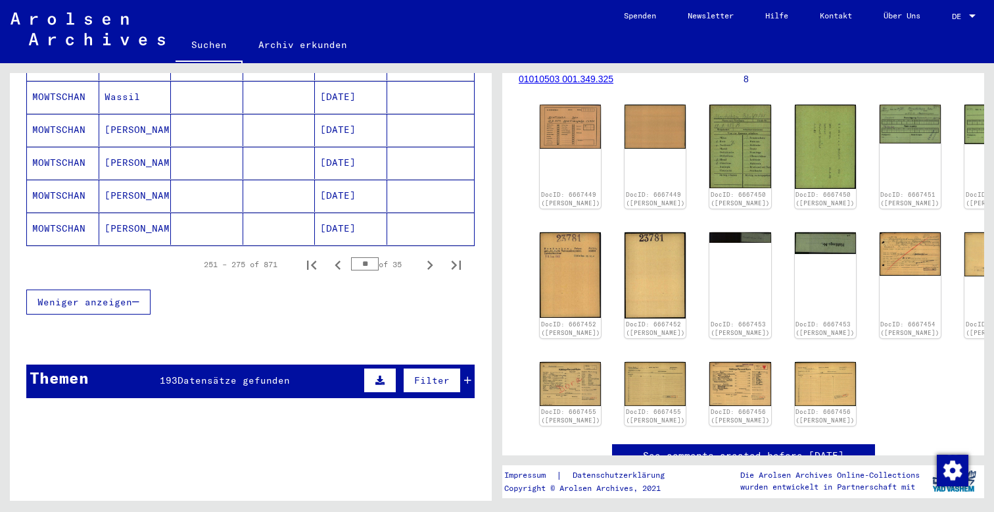
scroll to position [869, 0]
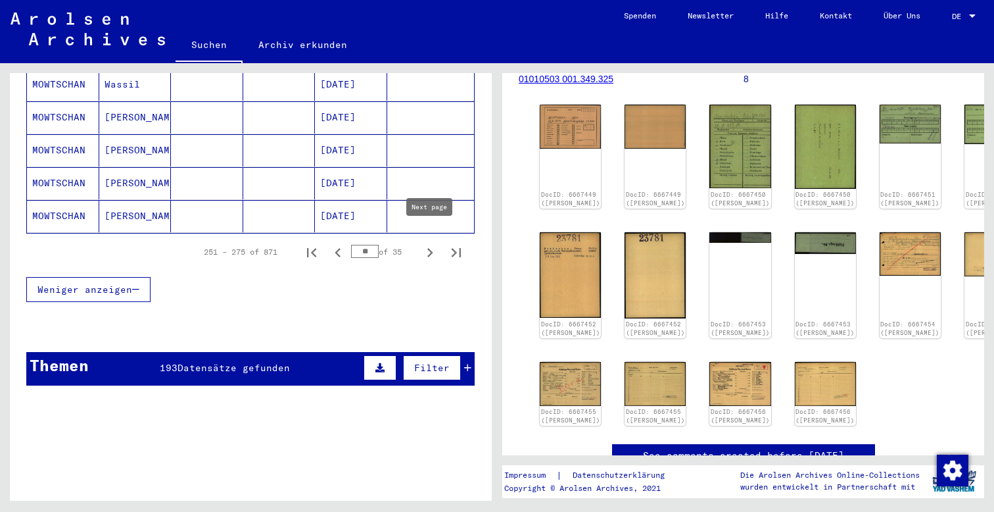
click at [427, 243] on icon "Next page" at bounding box center [430, 252] width 18 height 18
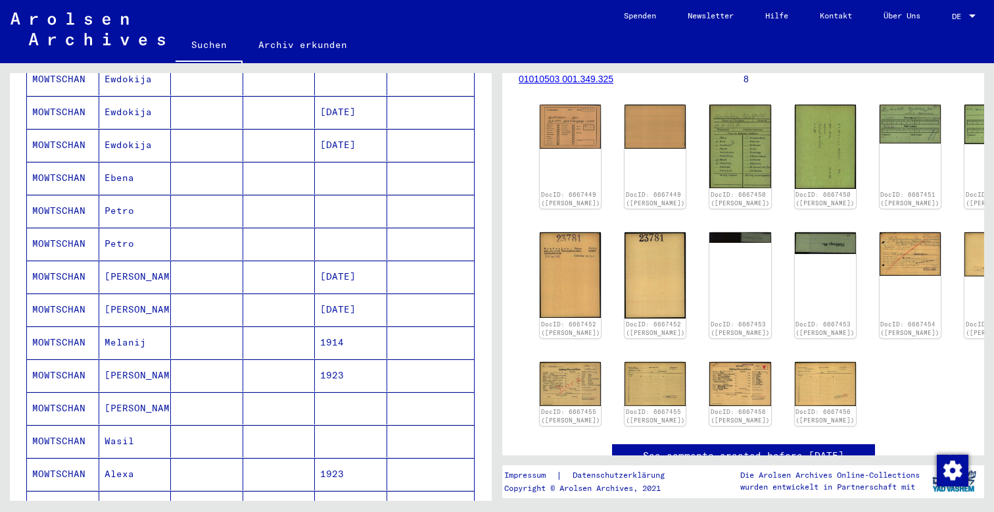
scroll to position [191, 0]
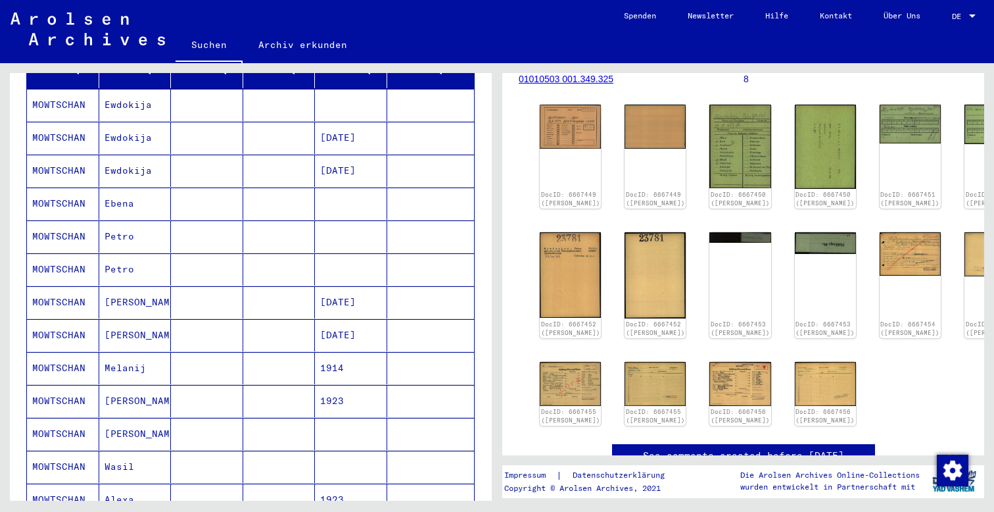
click at [126, 220] on mat-cell "Petro" at bounding box center [135, 236] width 72 height 32
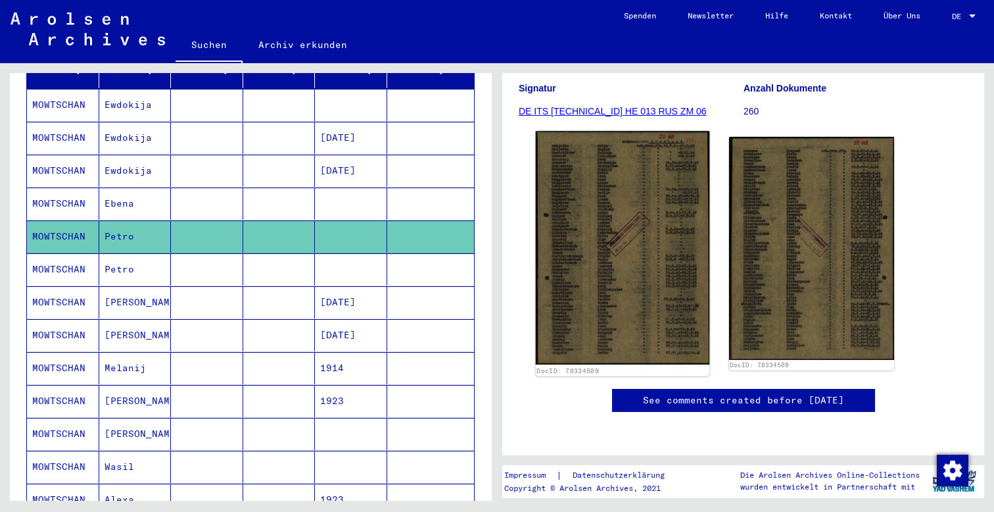
scroll to position [208, 0]
click at [589, 260] on img at bounding box center [623, 247] width 174 height 233
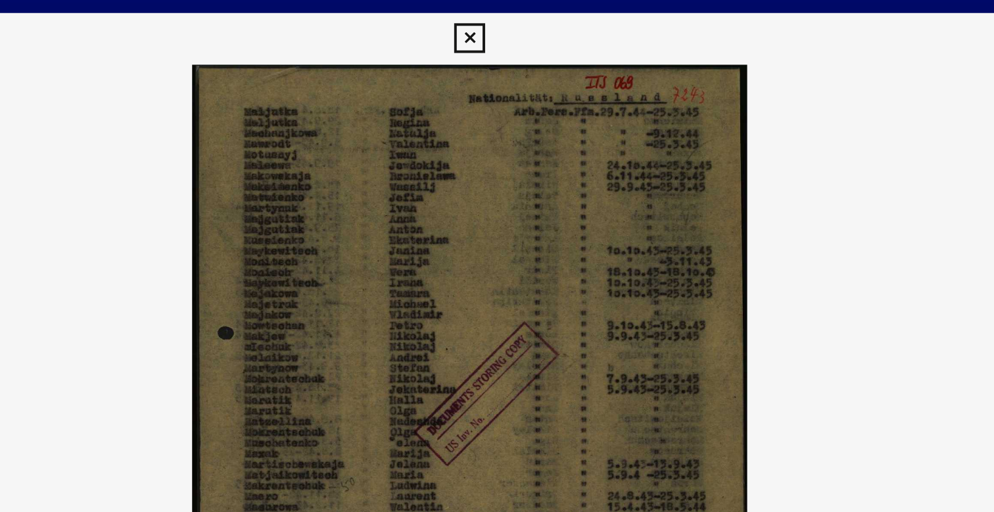
scroll to position [0, 0]
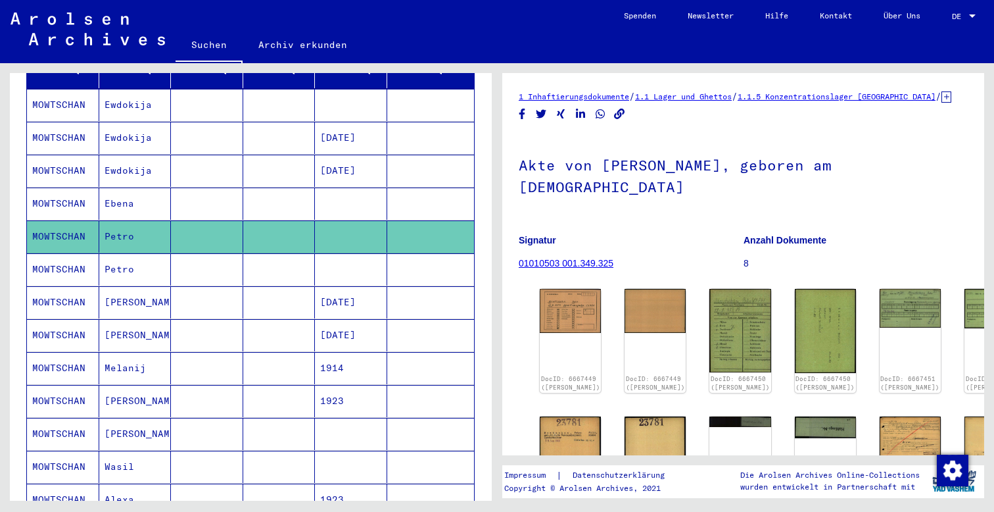
click at [124, 254] on mat-cell "Petro" at bounding box center [135, 269] width 72 height 32
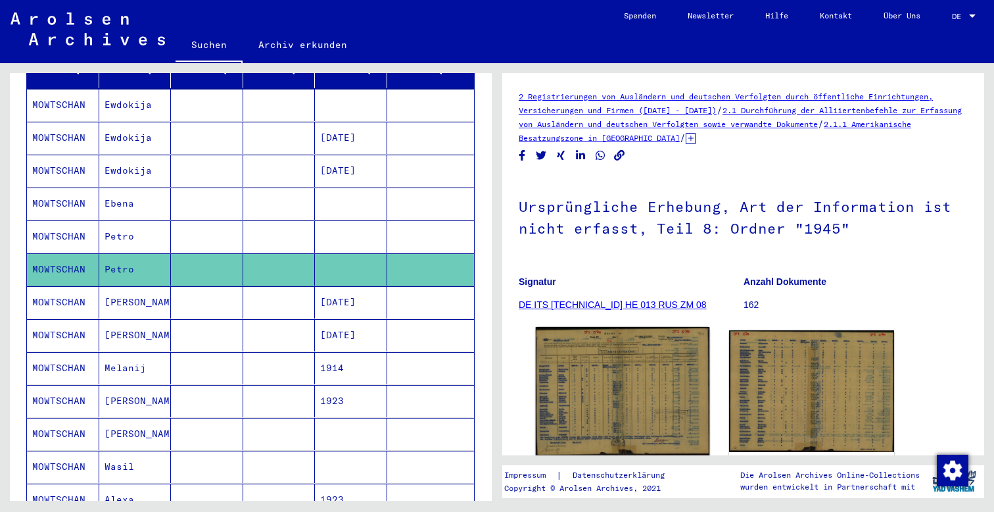
click at [615, 389] on img at bounding box center [623, 391] width 174 height 129
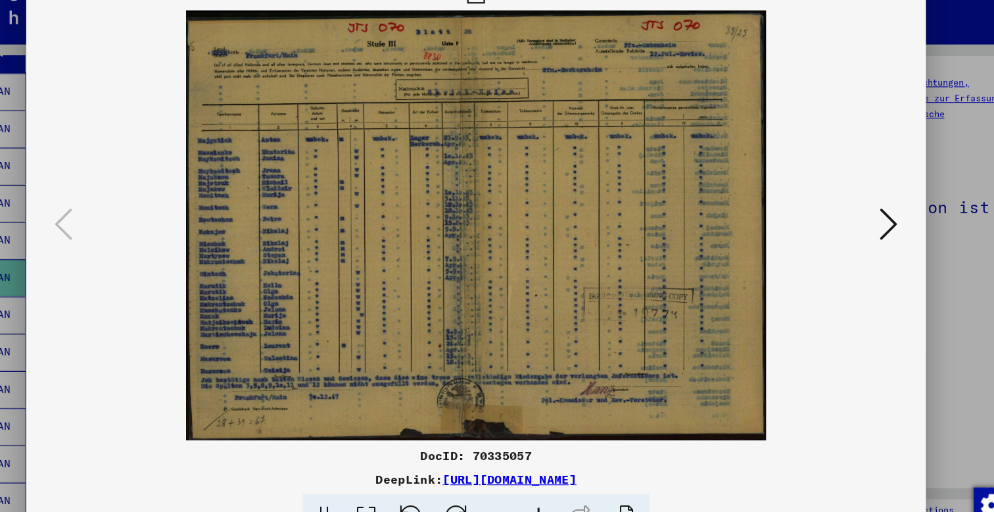
click at [854, 206] on icon at bounding box center [862, 222] width 16 height 32
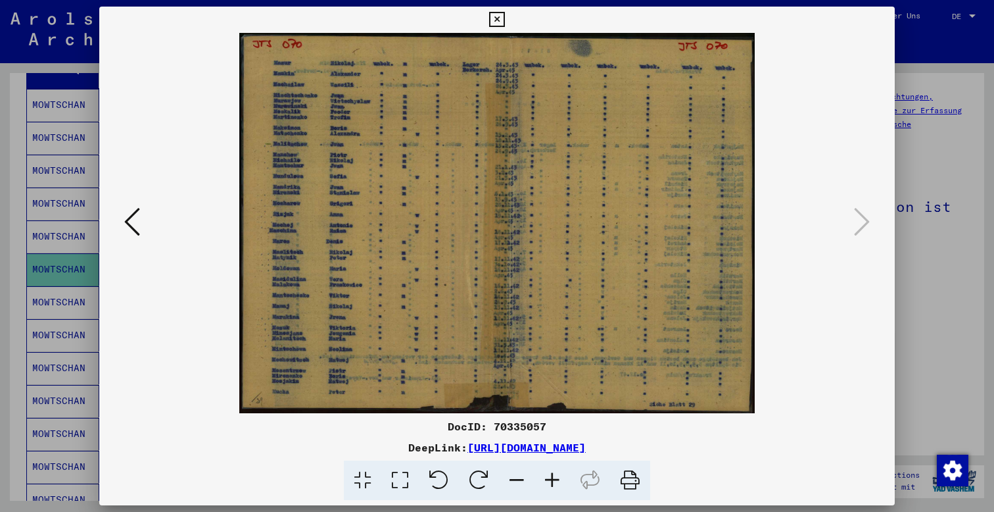
click at [504, 15] on icon at bounding box center [496, 20] width 15 height 16
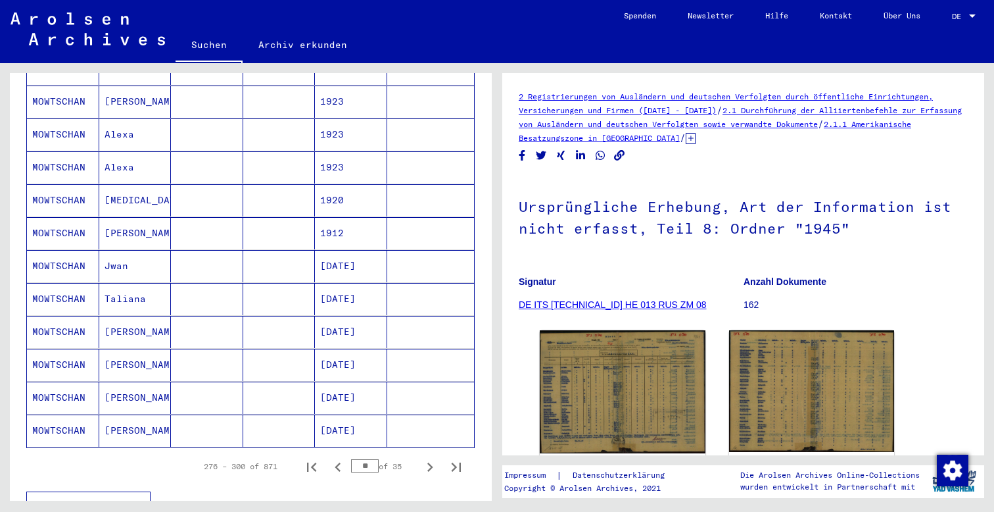
scroll to position [665, 0]
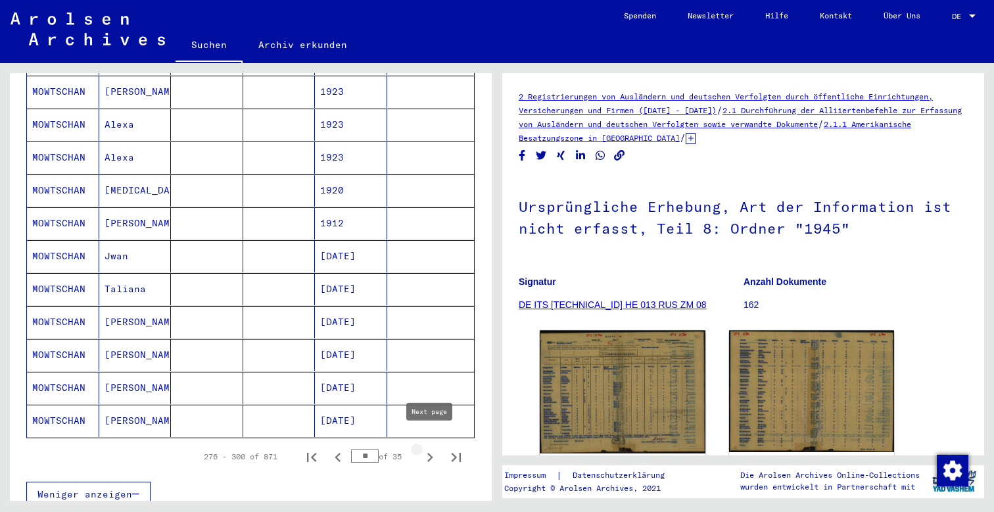
click at [428, 448] on icon "Next page" at bounding box center [430, 457] width 18 height 18
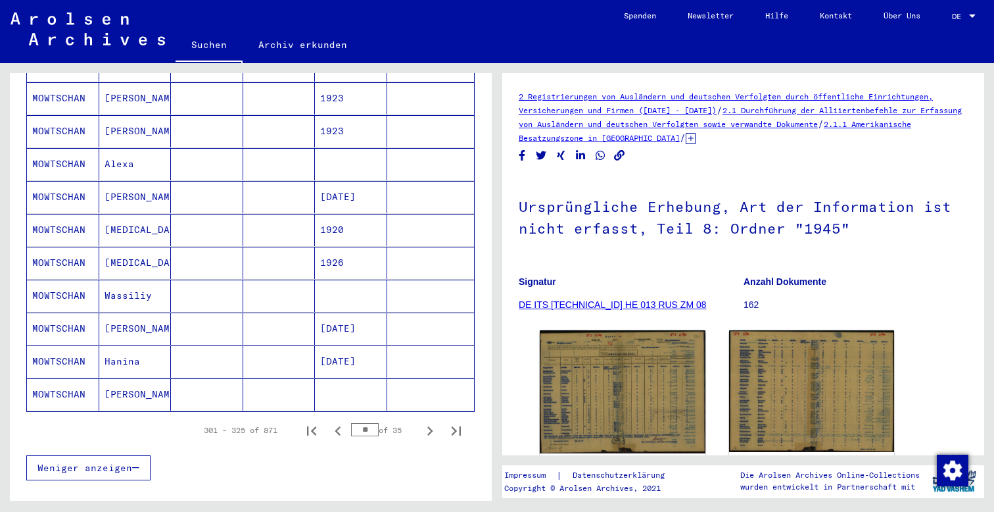
scroll to position [699, 0]
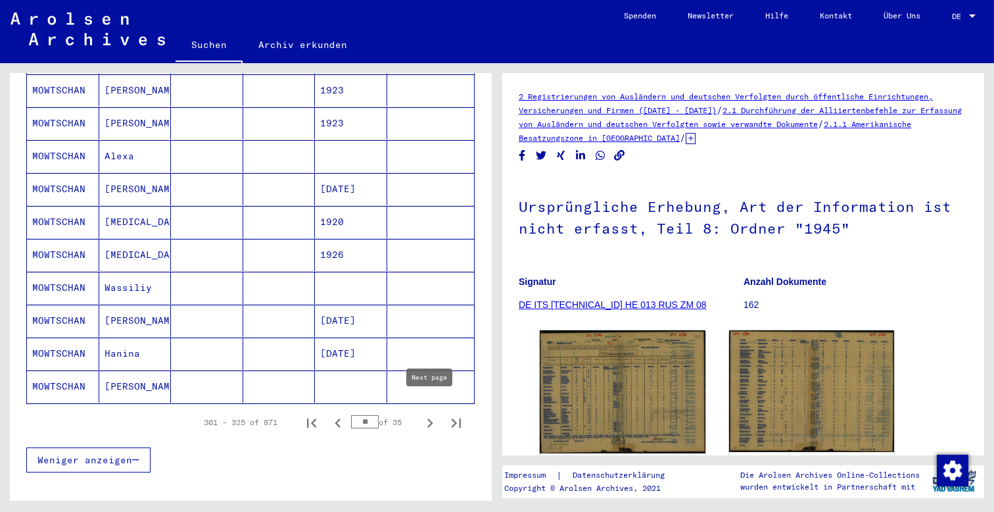
click at [426, 414] on icon "Next page" at bounding box center [430, 423] width 18 height 18
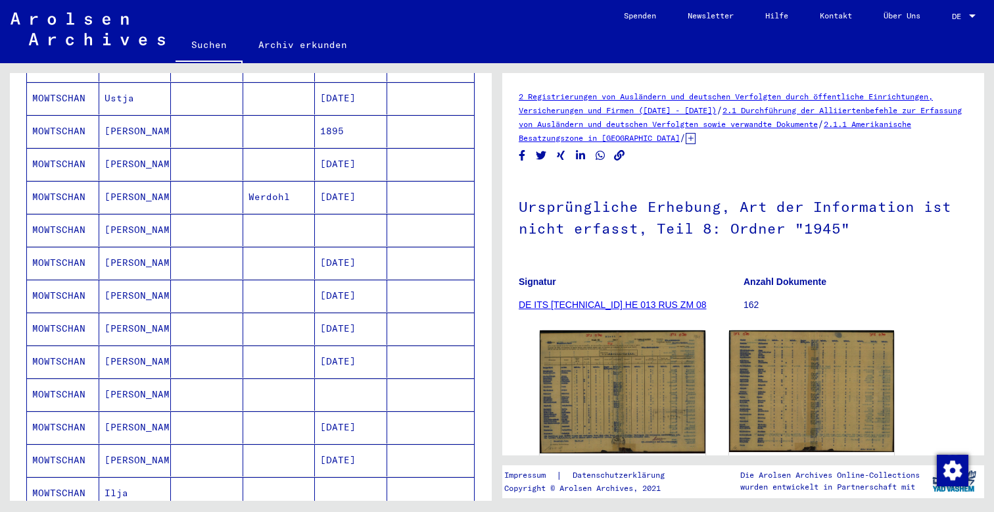
scroll to position [654, 0]
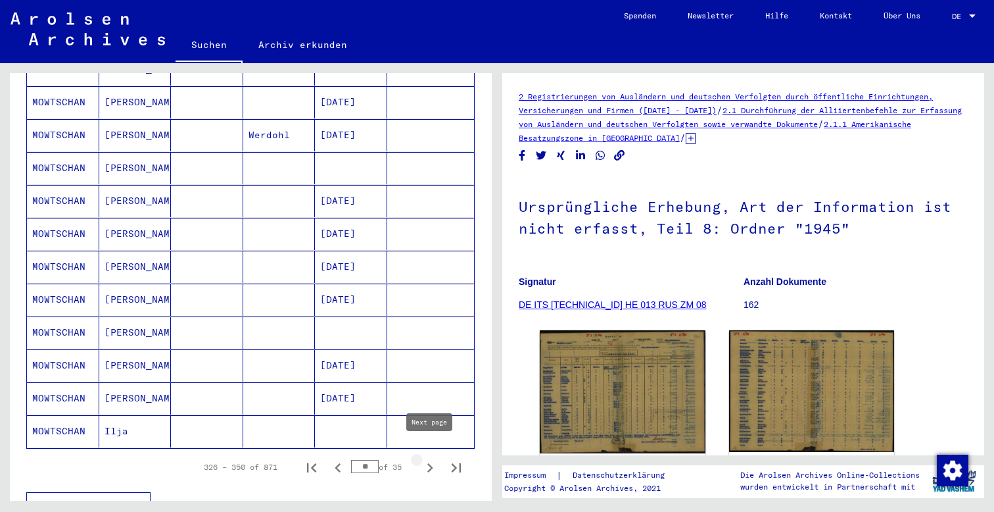
click at [429, 458] on icon "Next page" at bounding box center [430, 467] width 18 height 18
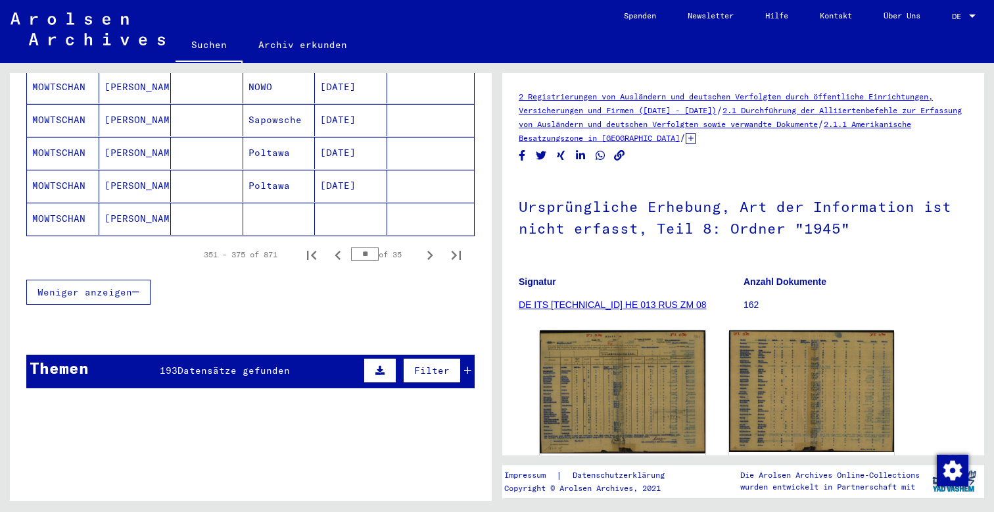
scroll to position [881, 0]
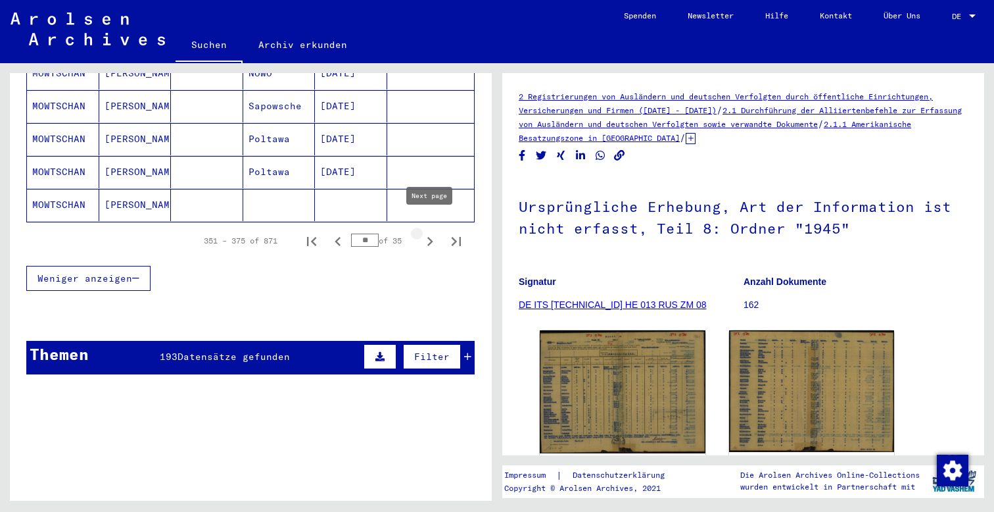
click at [429, 232] on icon "Next page" at bounding box center [430, 241] width 18 height 18
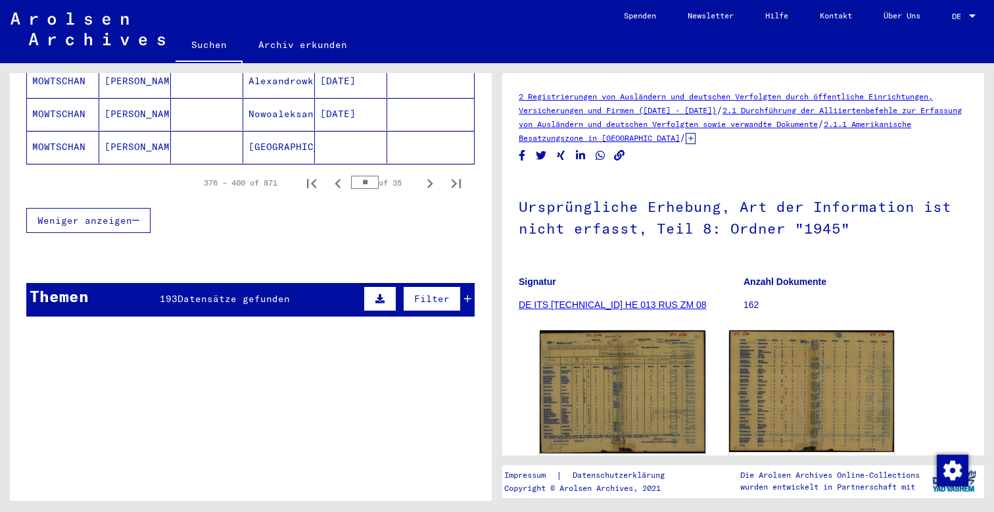
scroll to position [914, 0]
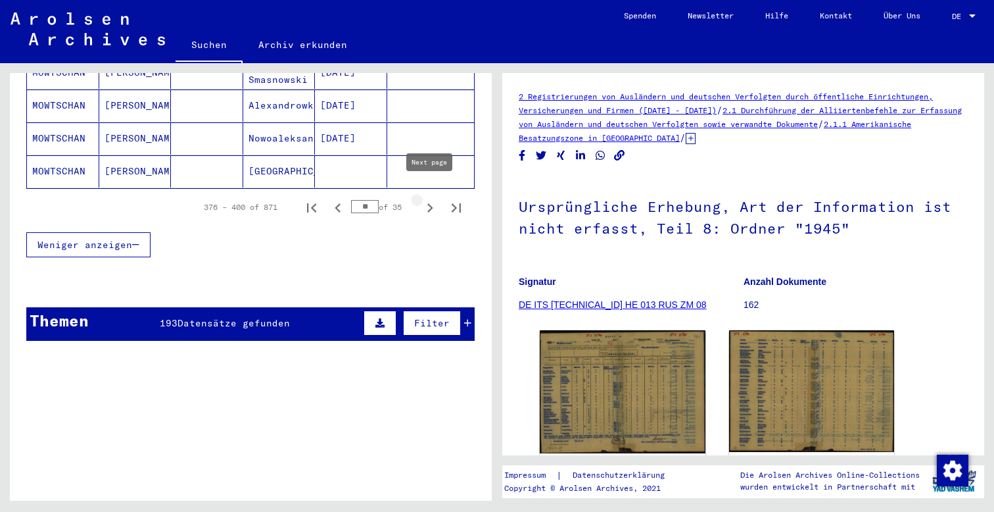
click at [429, 203] on icon "Next page" at bounding box center [430, 207] width 6 height 9
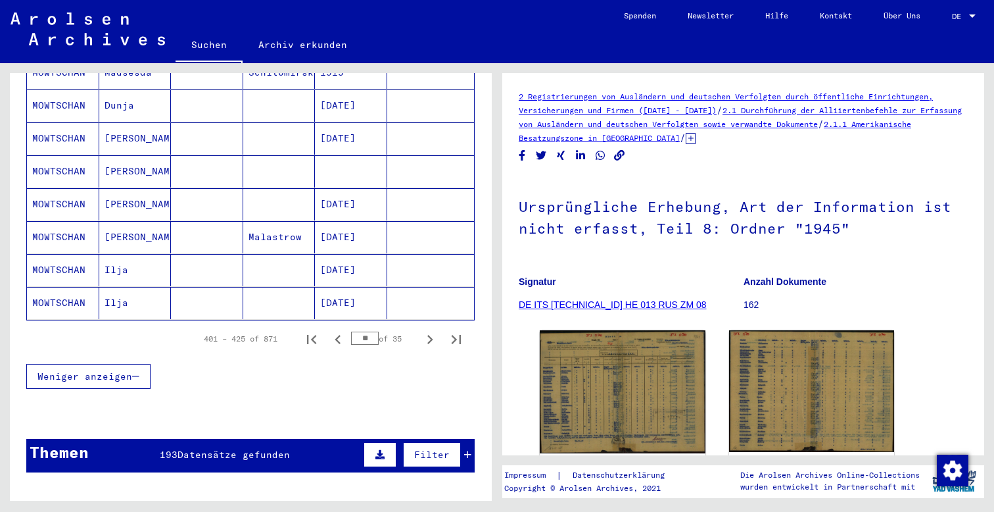
scroll to position [784, 0]
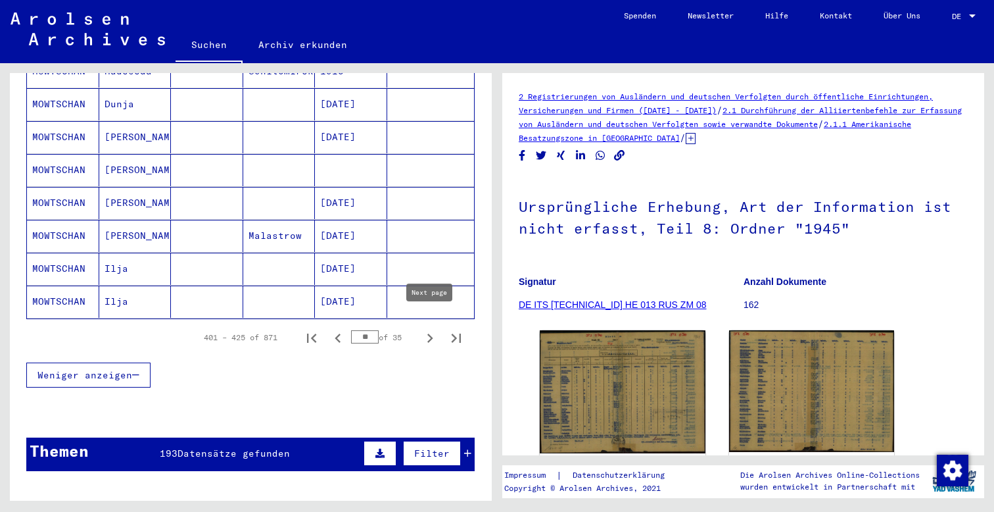
click at [430, 333] on icon "Next page" at bounding box center [430, 337] width 6 height 9
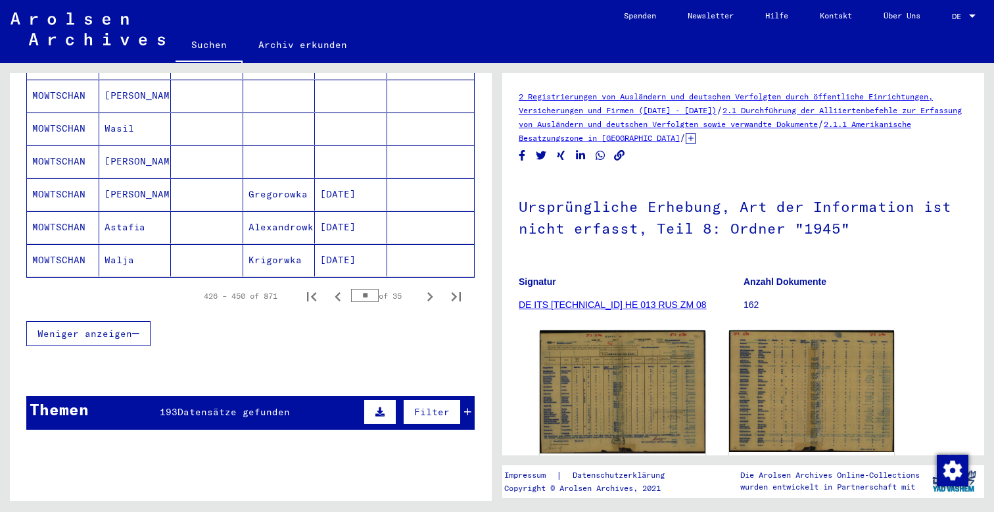
scroll to position [821, 0]
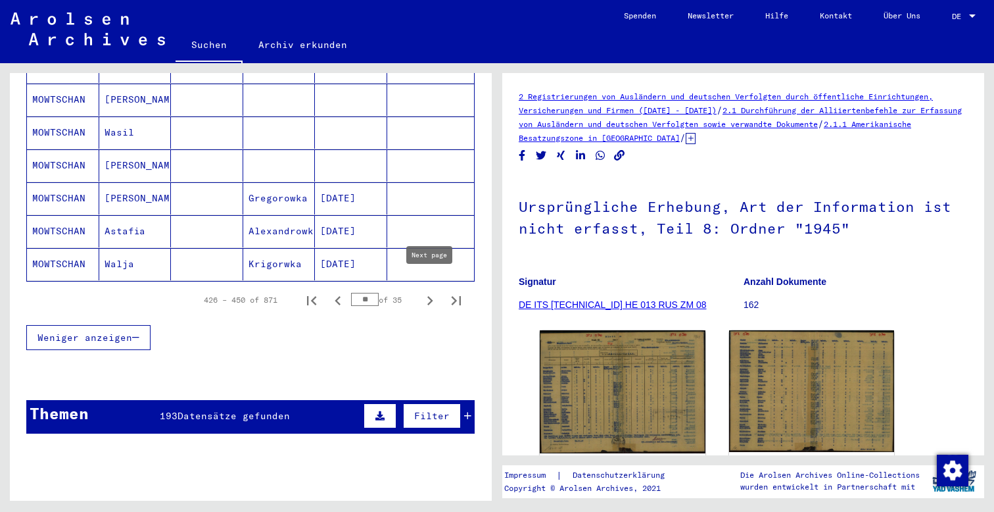
click at [434, 291] on icon "Next page" at bounding box center [430, 300] width 18 height 18
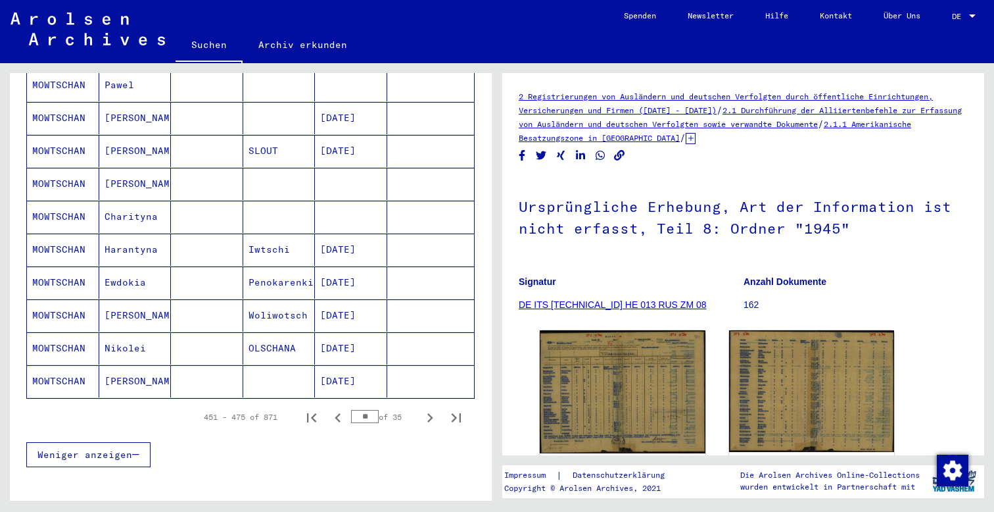
scroll to position [708, 0]
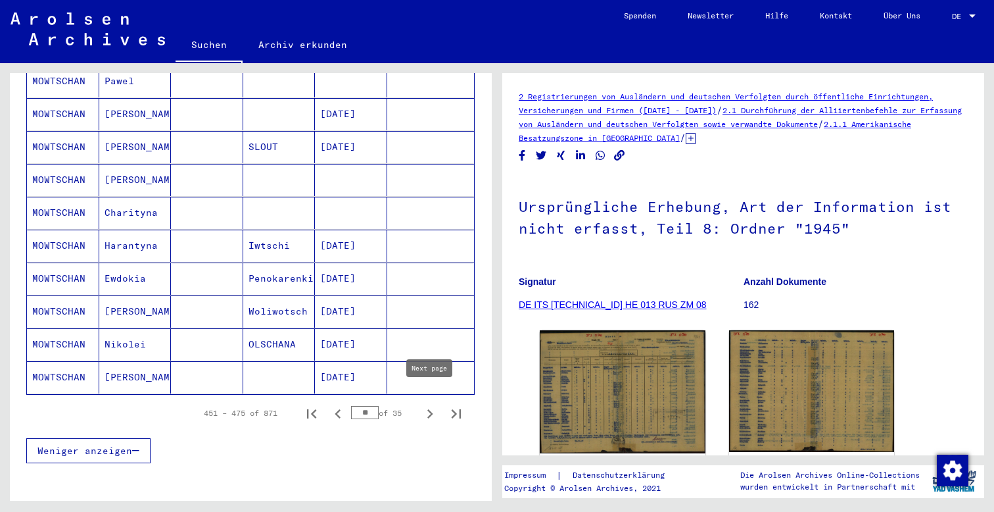
click at [433, 409] on icon "Next page" at bounding box center [430, 413] width 6 height 9
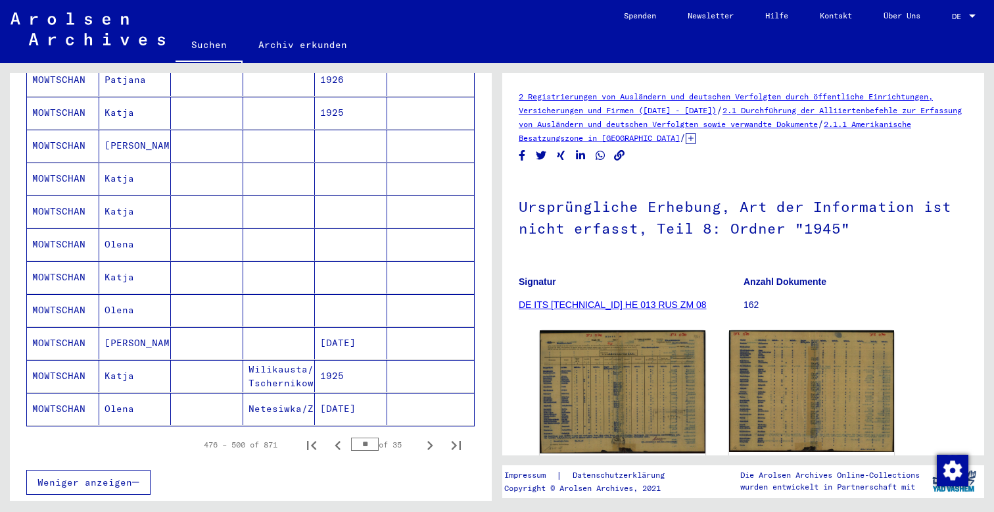
scroll to position [725, 0]
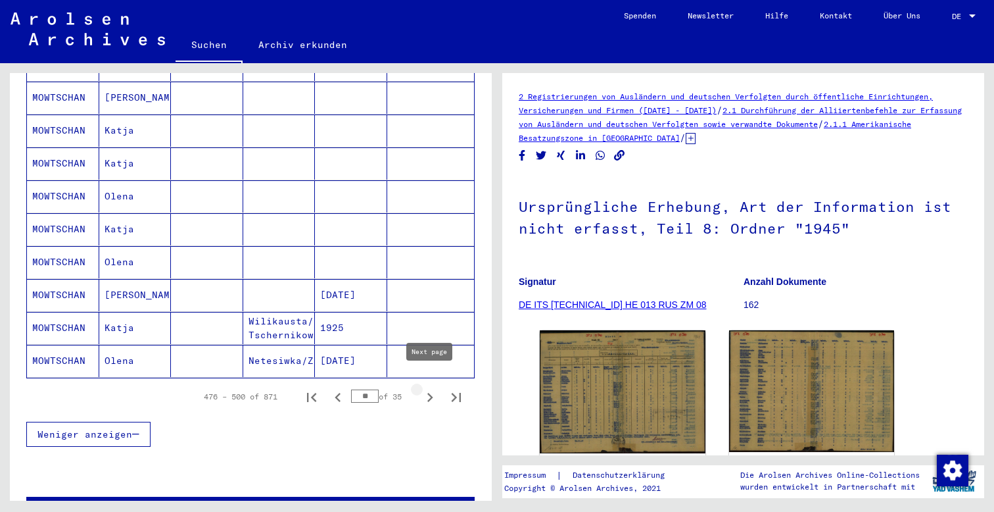
click at [427, 388] on icon "Next page" at bounding box center [430, 397] width 18 height 18
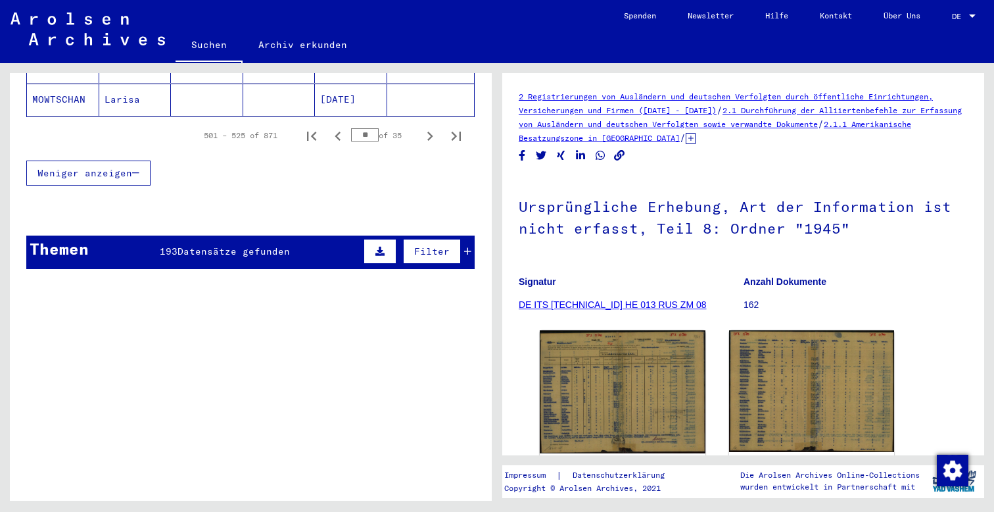
scroll to position [962, 0]
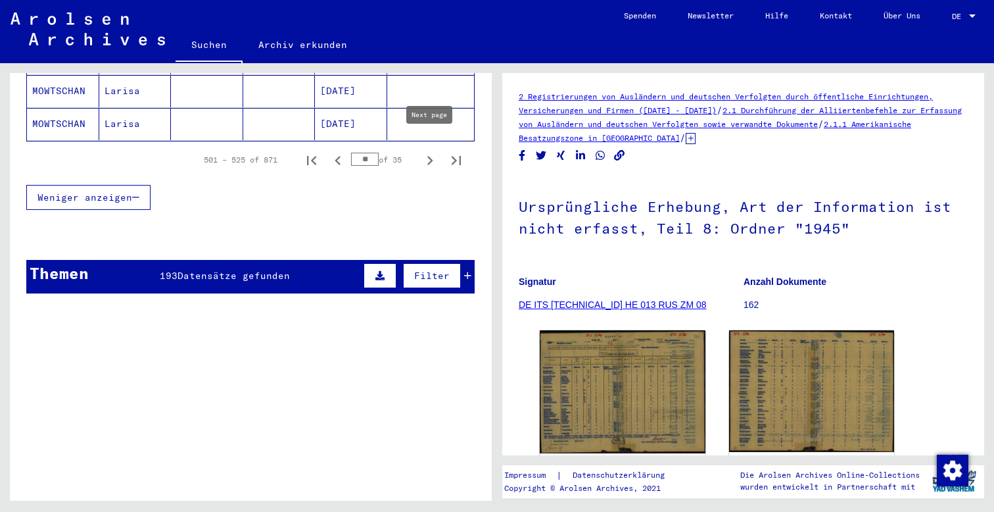
click at [430, 156] on icon "Next page" at bounding box center [430, 160] width 6 height 9
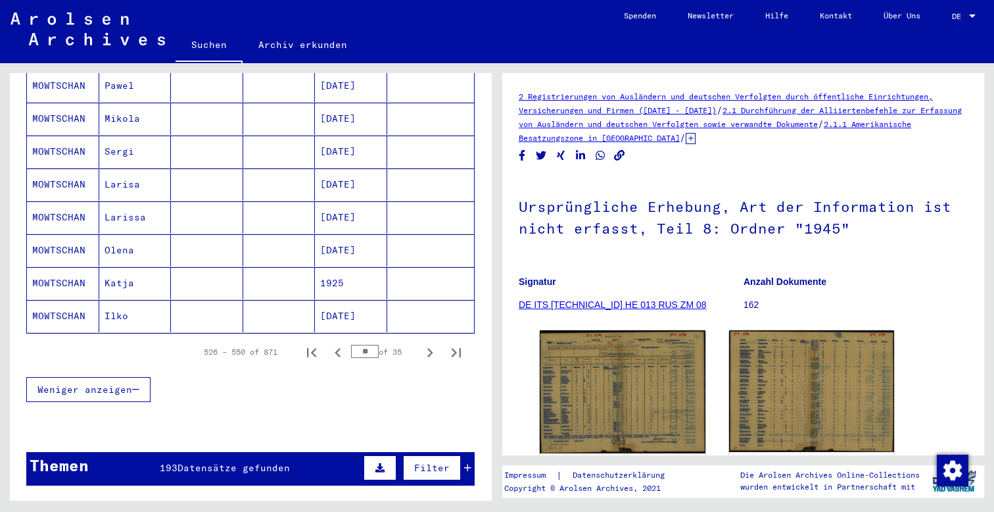
scroll to position [929, 0]
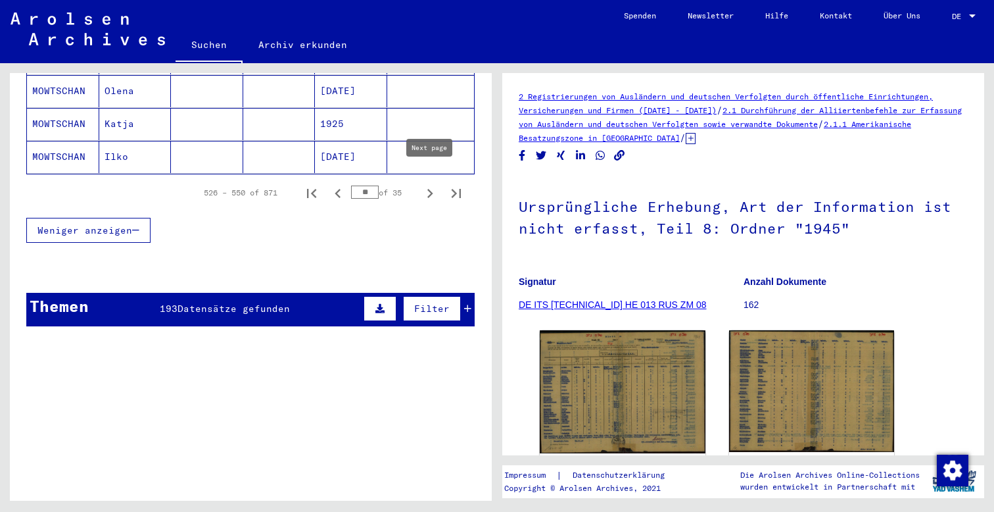
click at [427, 184] on icon "Next page" at bounding box center [430, 193] width 18 height 18
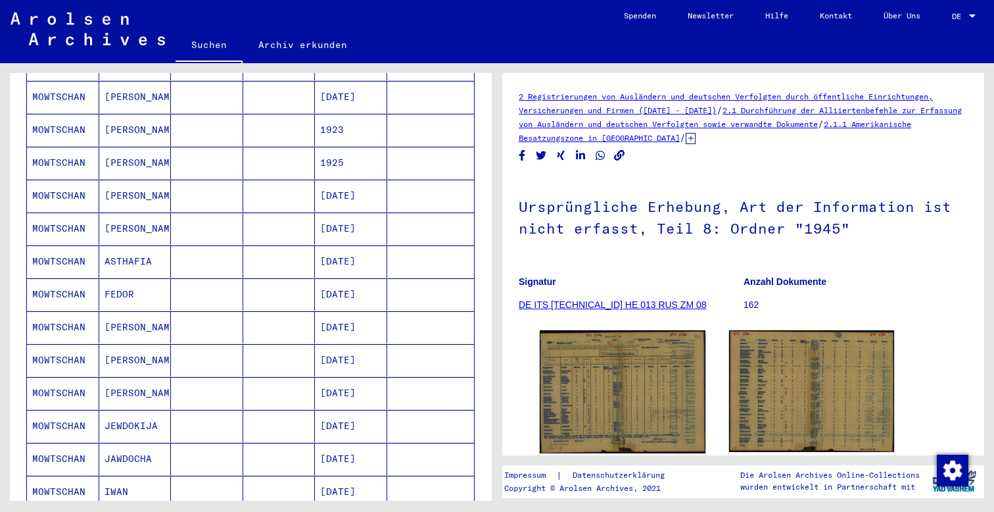
scroll to position [698, 0]
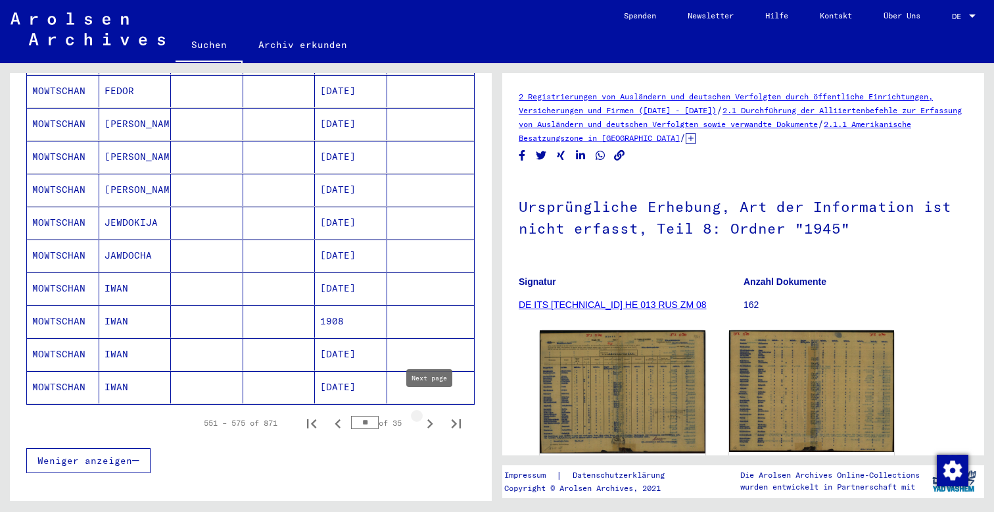
click at [431, 414] on icon "Next page" at bounding box center [430, 423] width 18 height 18
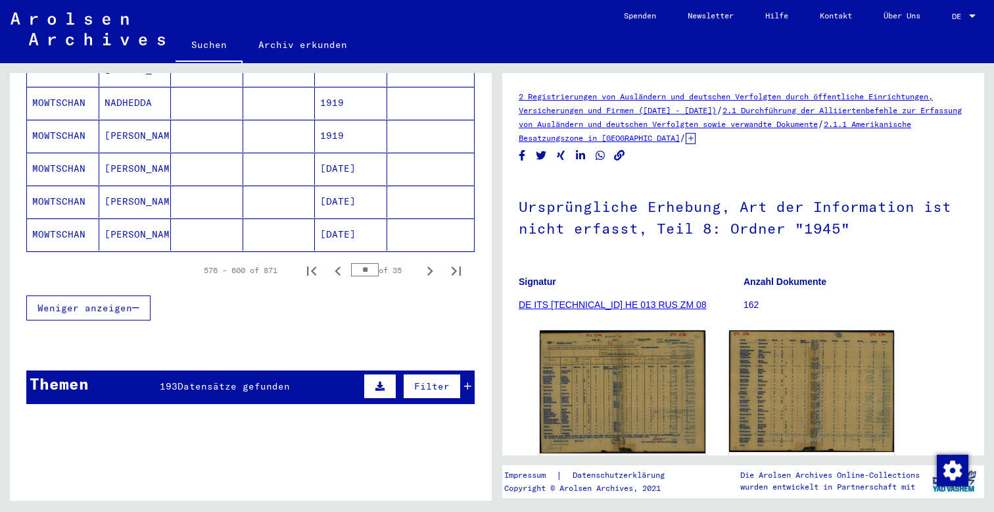
scroll to position [848, 0]
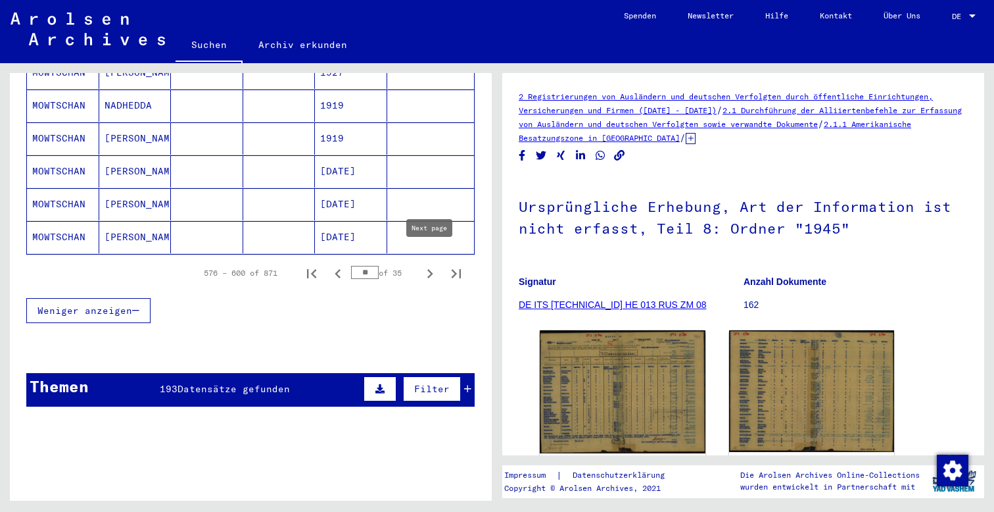
click at [427, 264] on icon "Next page" at bounding box center [430, 273] width 18 height 18
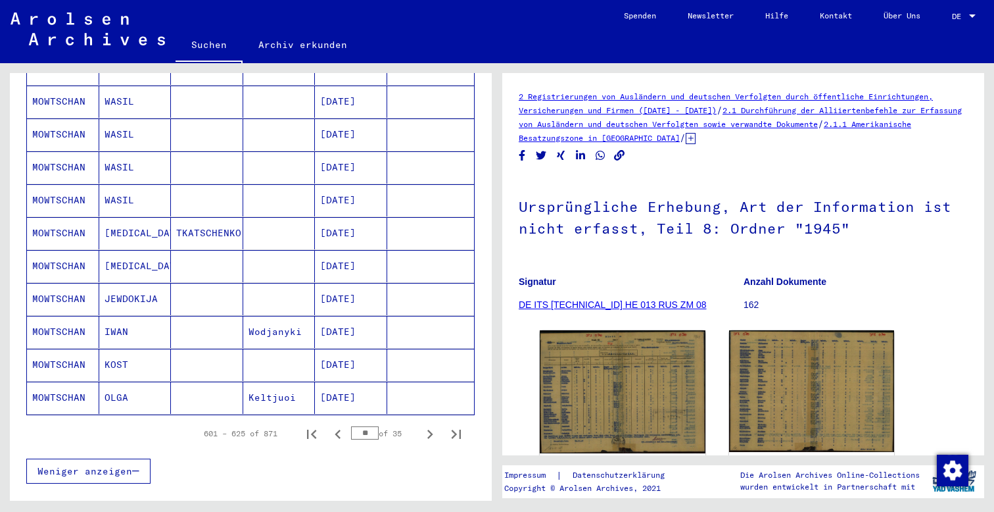
scroll to position [701, 0]
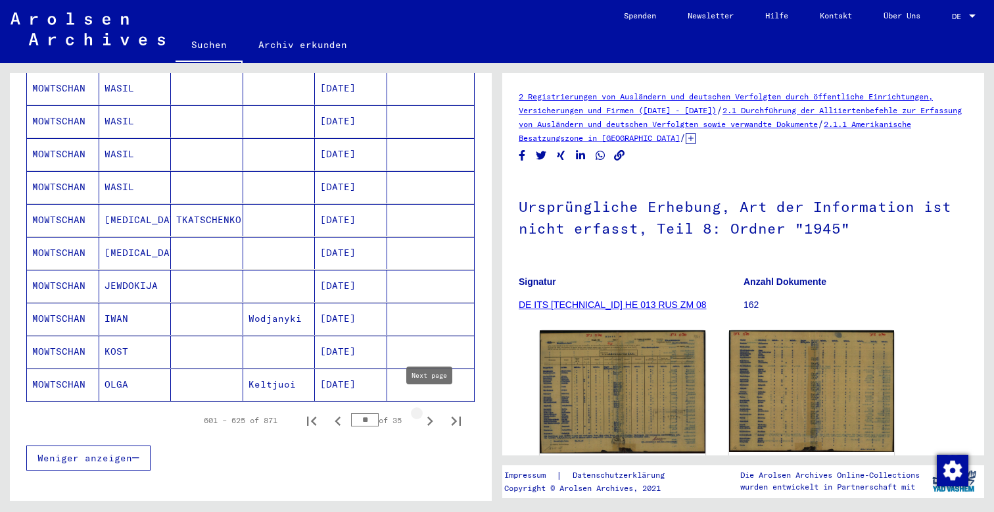
click at [431, 412] on icon "Next page" at bounding box center [430, 421] width 18 height 18
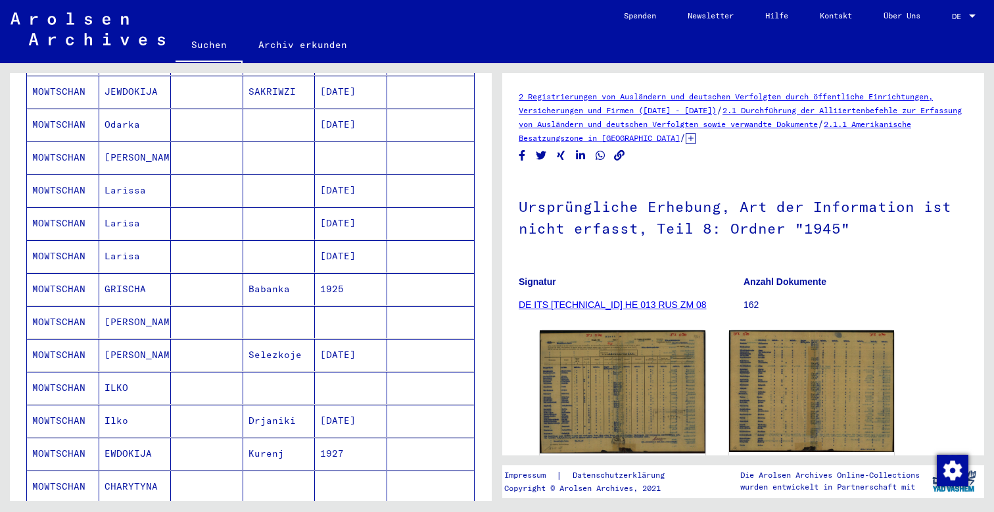
scroll to position [300, 0]
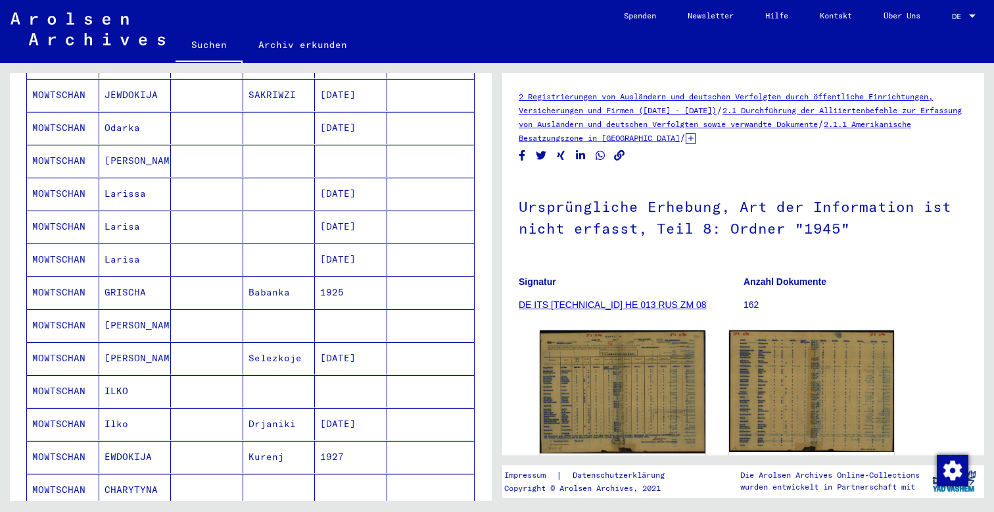
click at [74, 309] on mat-cell "MOWTSCHAN" at bounding box center [63, 325] width 72 height 32
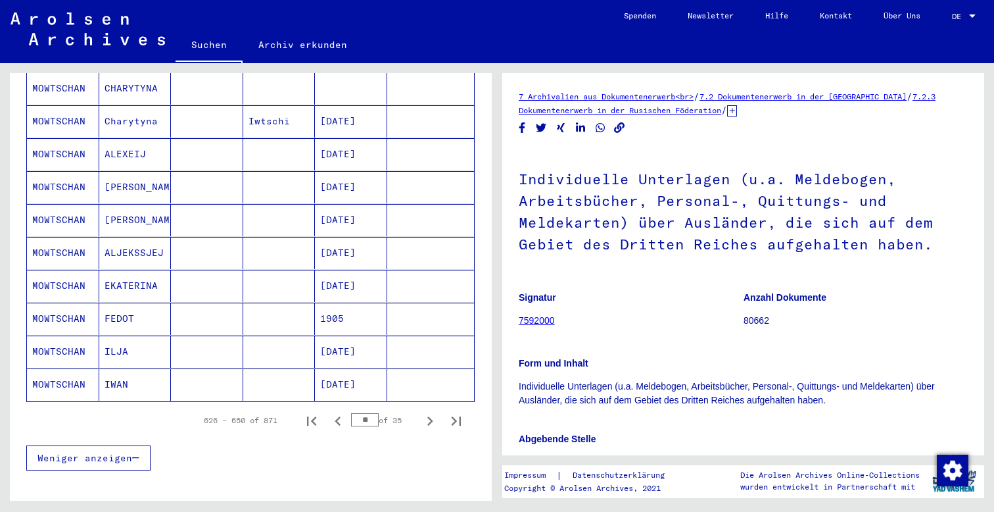
scroll to position [774, 0]
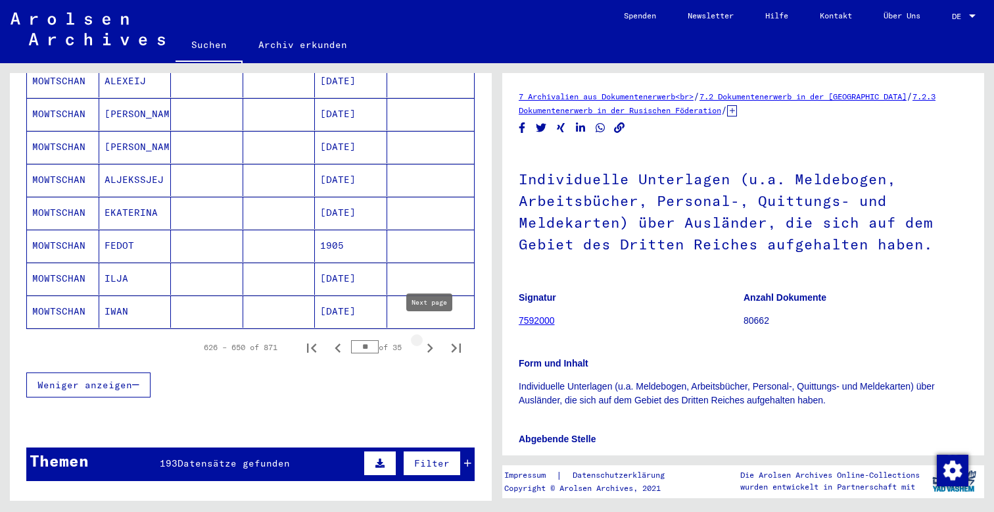
click at [432, 339] on icon "Next page" at bounding box center [430, 348] width 18 height 18
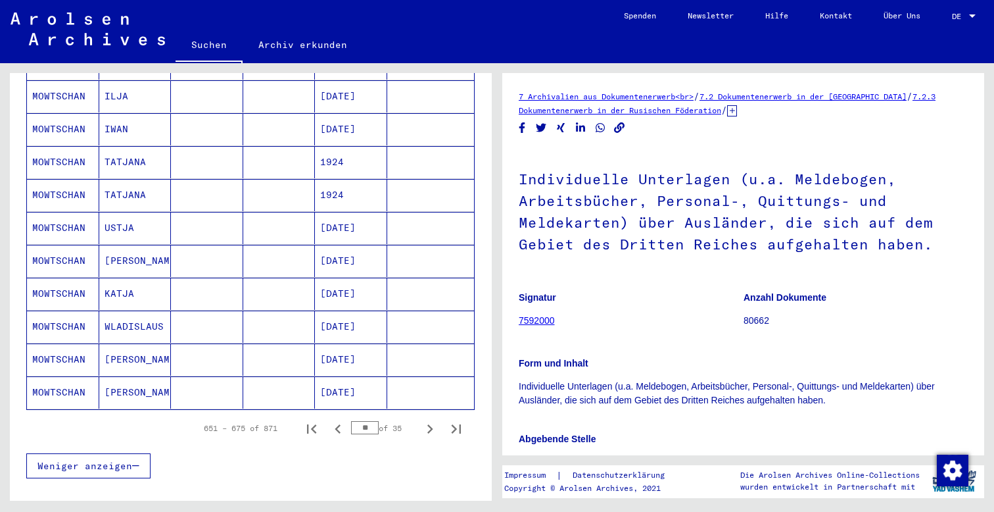
scroll to position [773, 0]
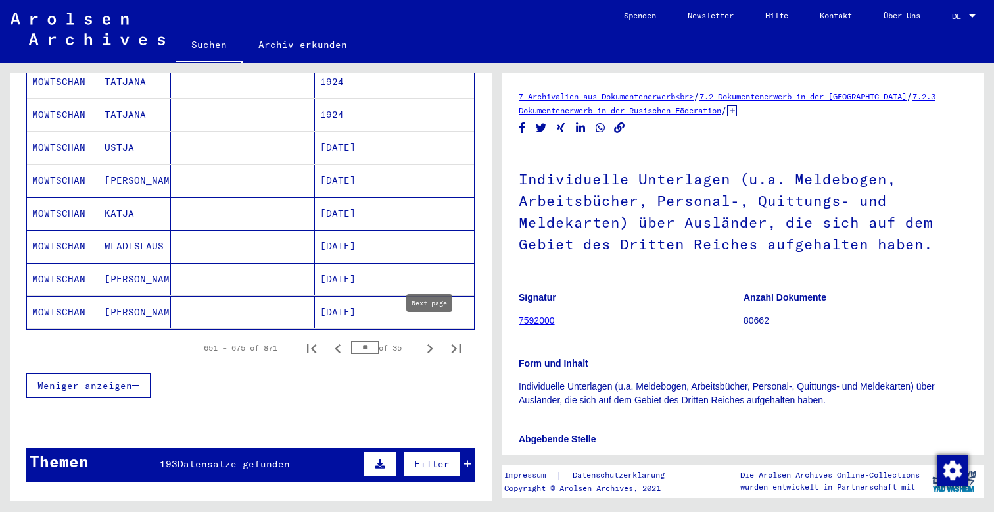
click at [432, 344] on icon "Next page" at bounding box center [430, 348] width 6 height 9
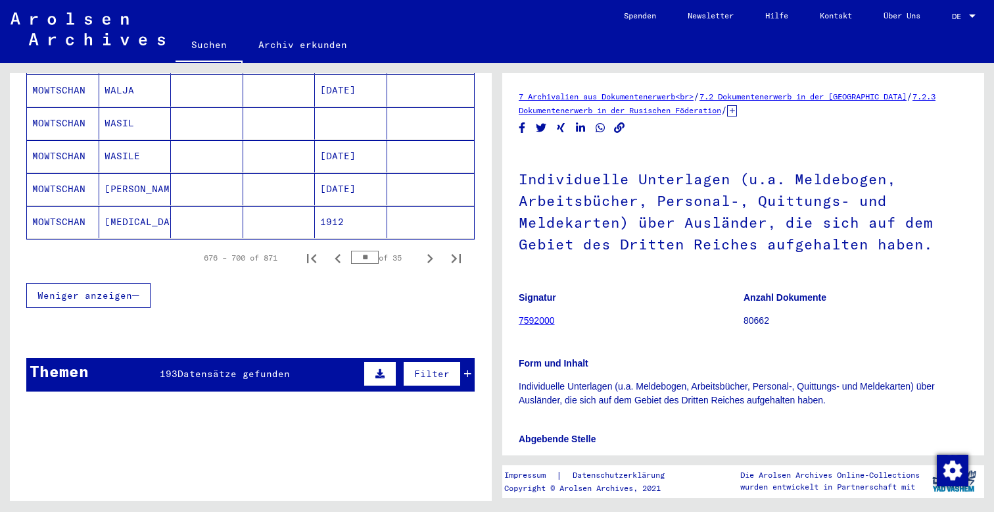
scroll to position [956, 0]
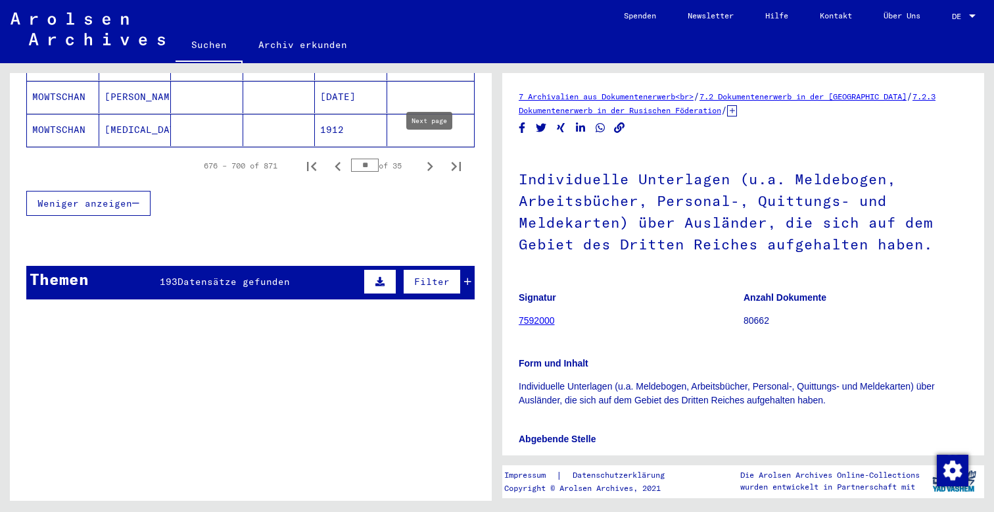
click at [432, 157] on icon "Next page" at bounding box center [430, 166] width 18 height 18
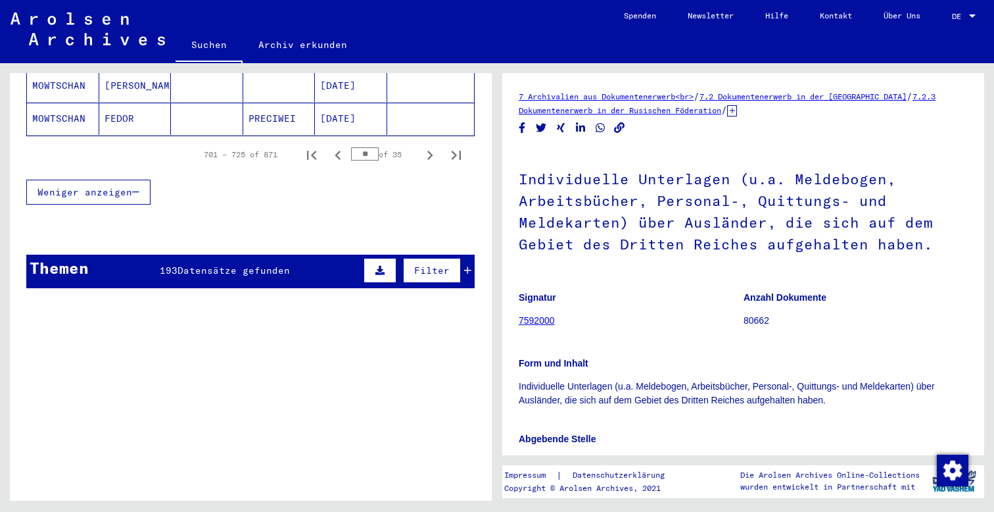
scroll to position [949, 0]
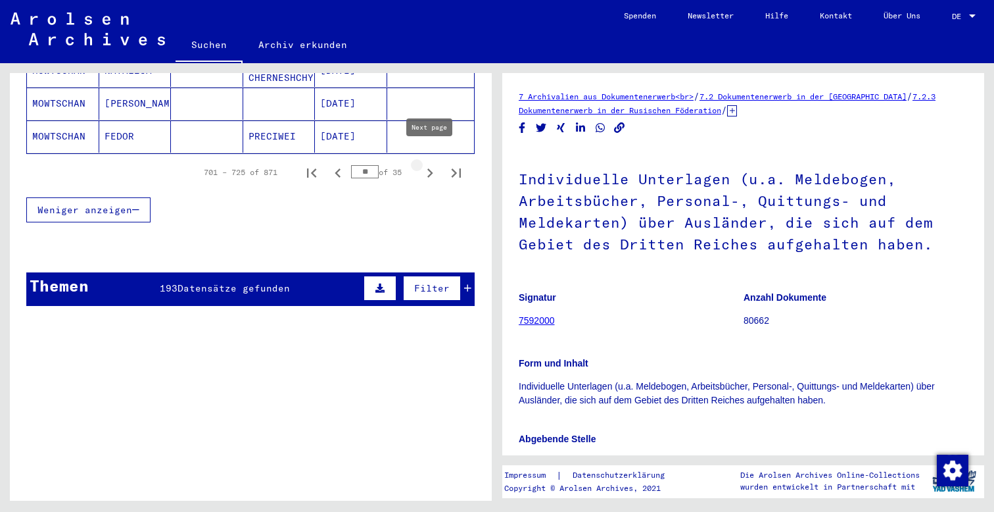
click at [426, 164] on icon "Next page" at bounding box center [430, 173] width 18 height 18
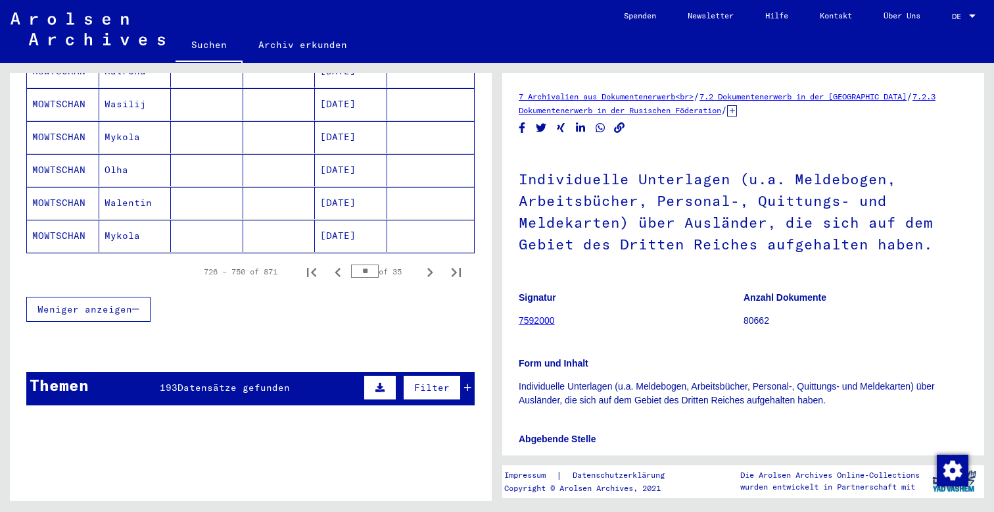
scroll to position [872, 0]
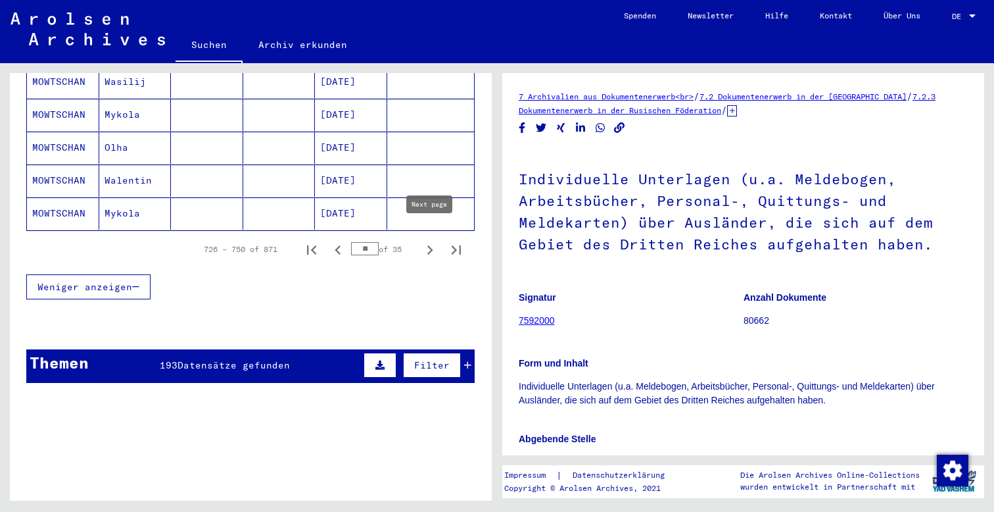
click at [427, 241] on icon "Next page" at bounding box center [430, 250] width 18 height 18
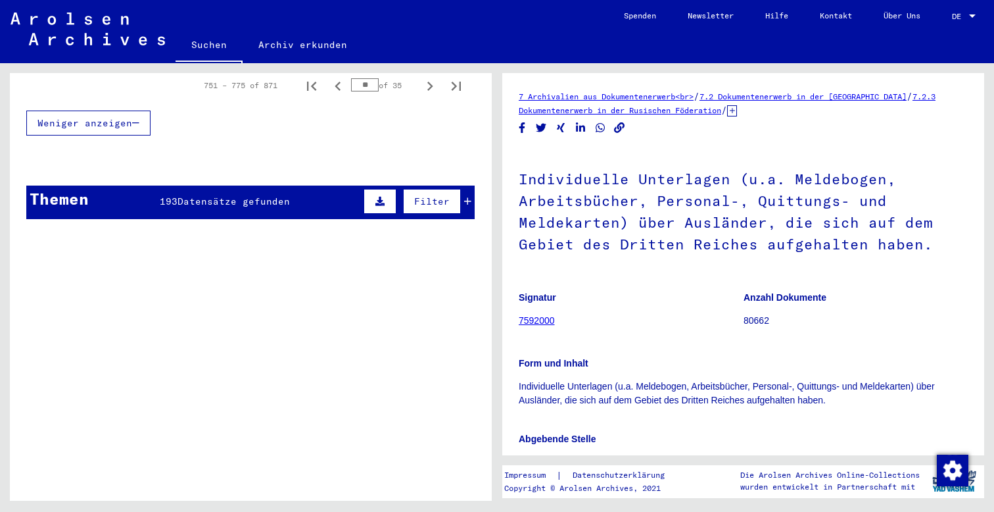
scroll to position [1002, 0]
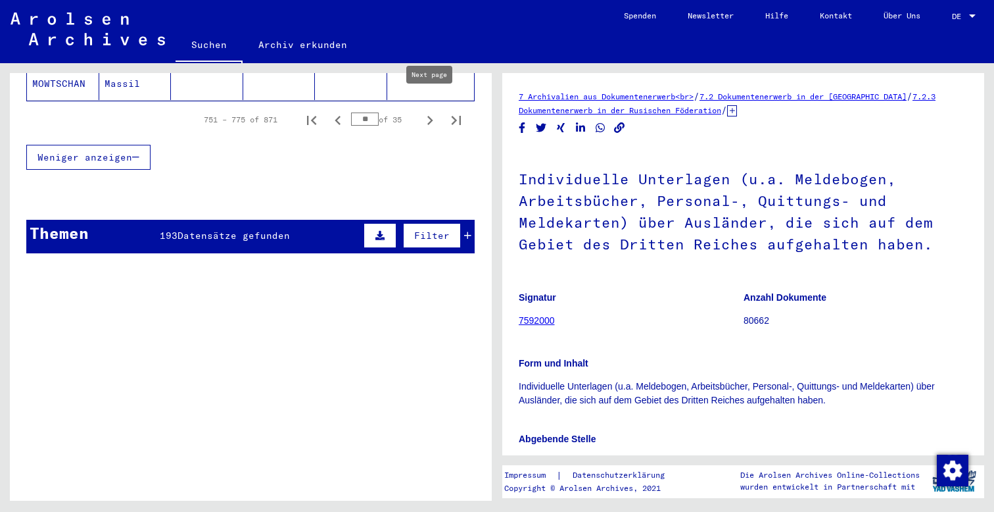
click at [427, 111] on icon "Next page" at bounding box center [430, 120] width 18 height 18
type input "**"
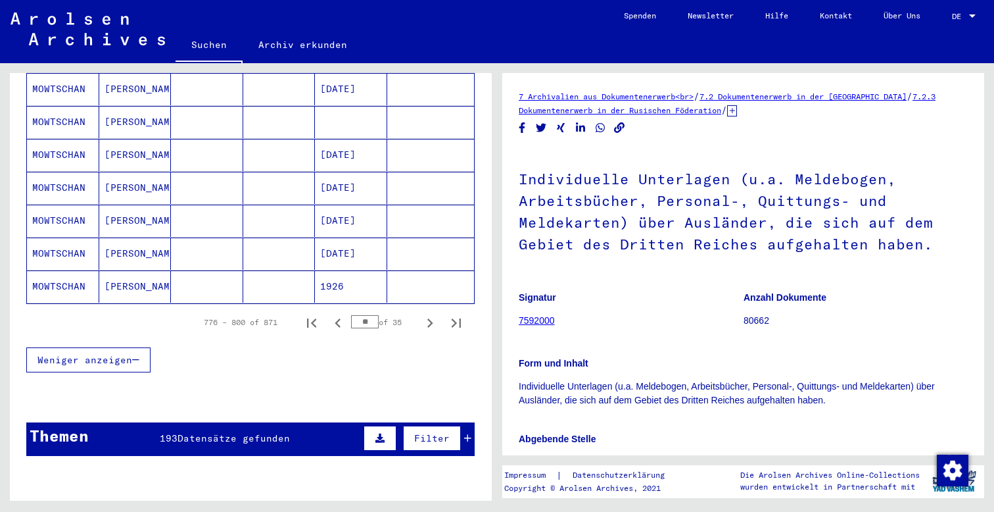
scroll to position [800, 0]
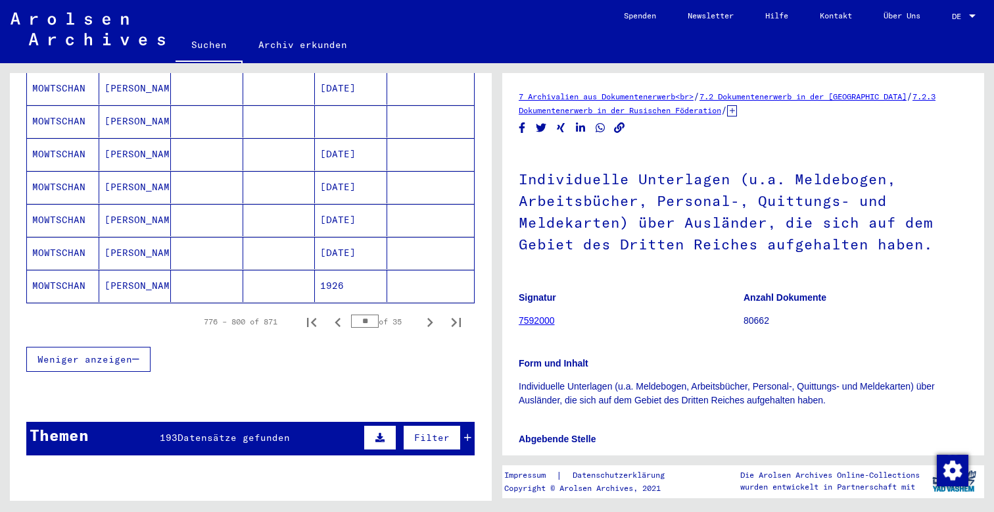
click at [65, 204] on mat-cell "MOWTSCHAN" at bounding box center [63, 220] width 72 height 32
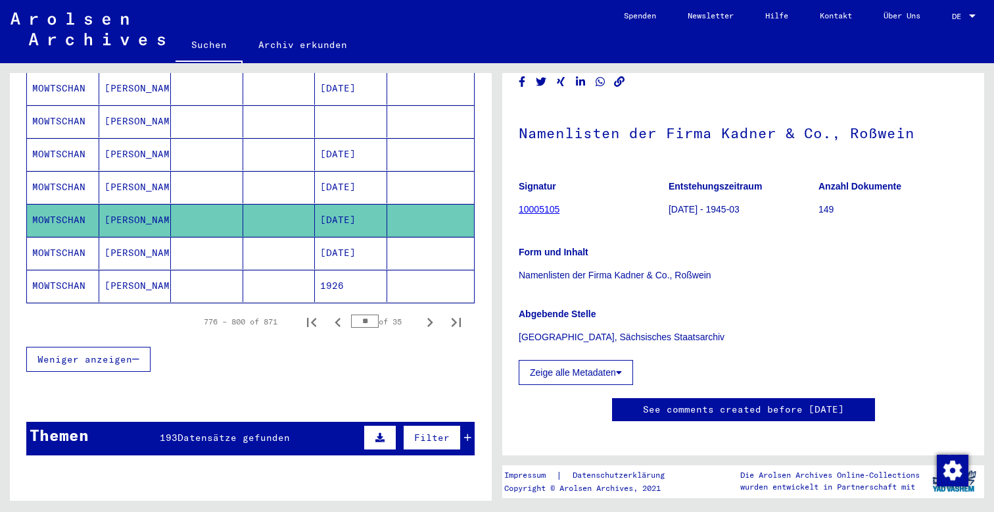
scroll to position [66, 0]
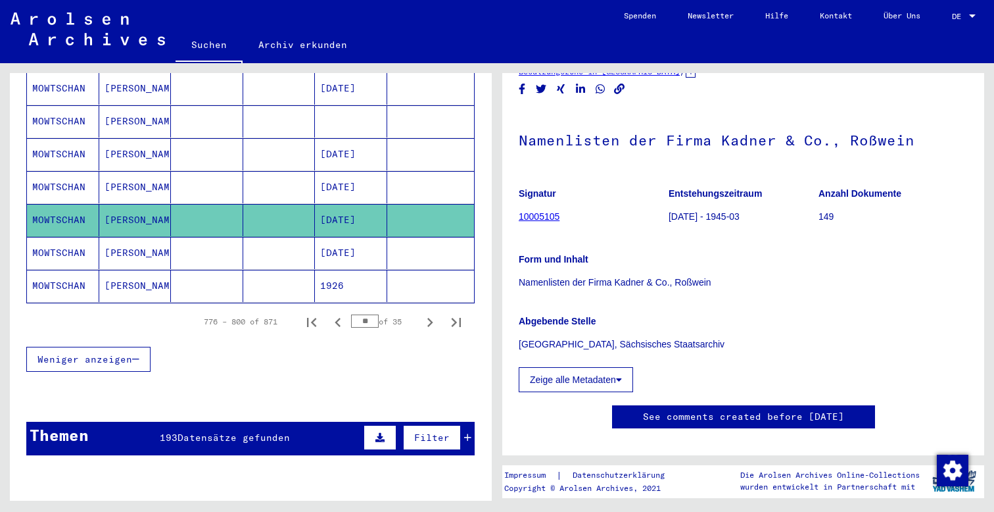
click at [72, 141] on mat-cell "MOWTSCHAN" at bounding box center [63, 154] width 72 height 32
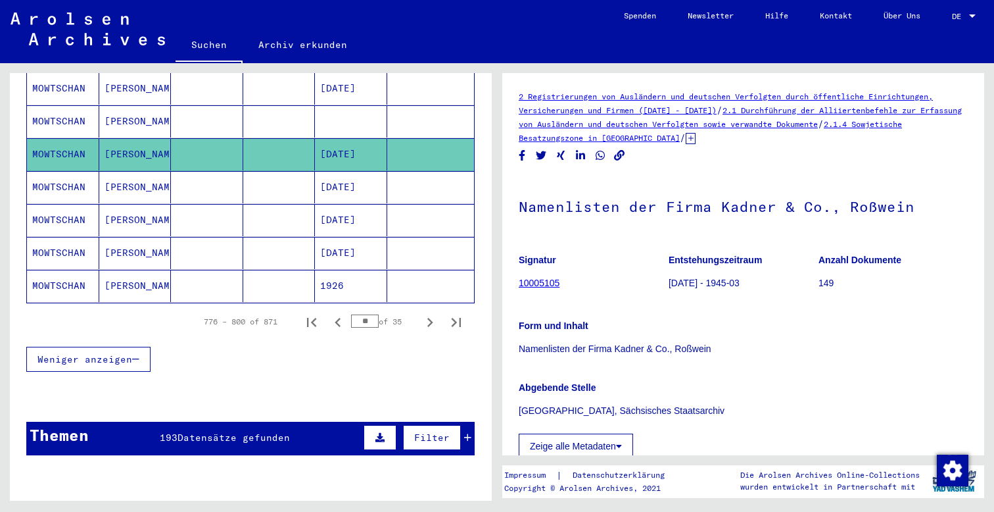
click at [79, 206] on mat-cell "MOWTSCHAN" at bounding box center [63, 220] width 72 height 32
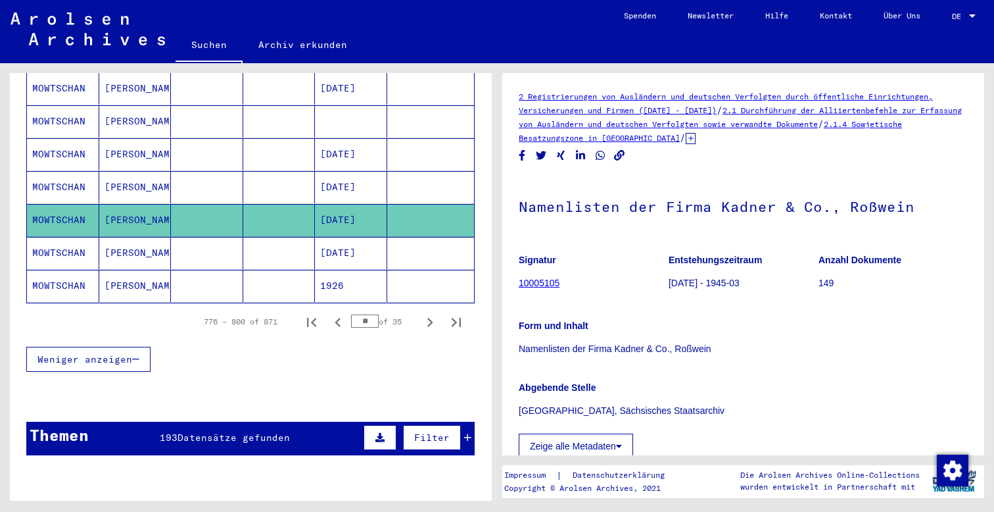
click at [76, 172] on mat-cell "MOWTSCHAN" at bounding box center [63, 187] width 72 height 32
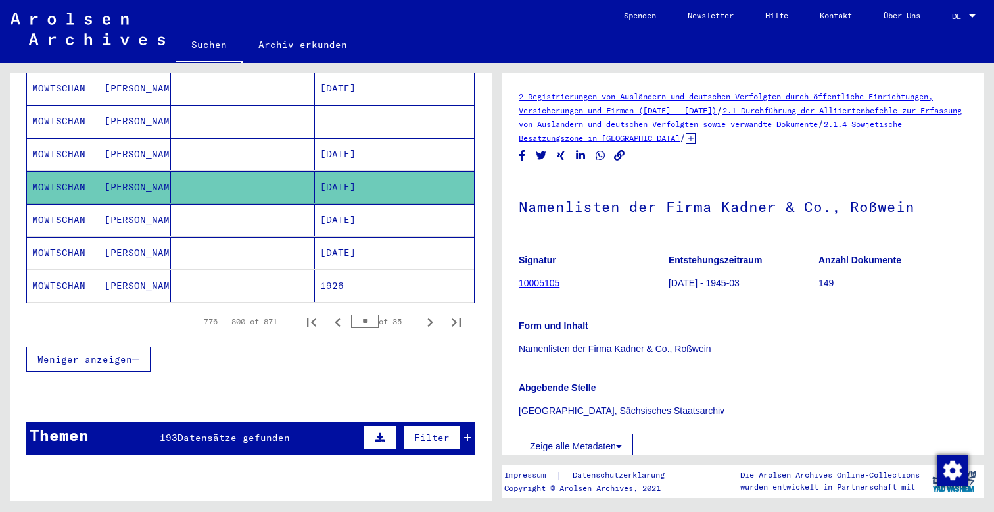
click at [539, 285] on link "10005105" at bounding box center [539, 283] width 41 height 11
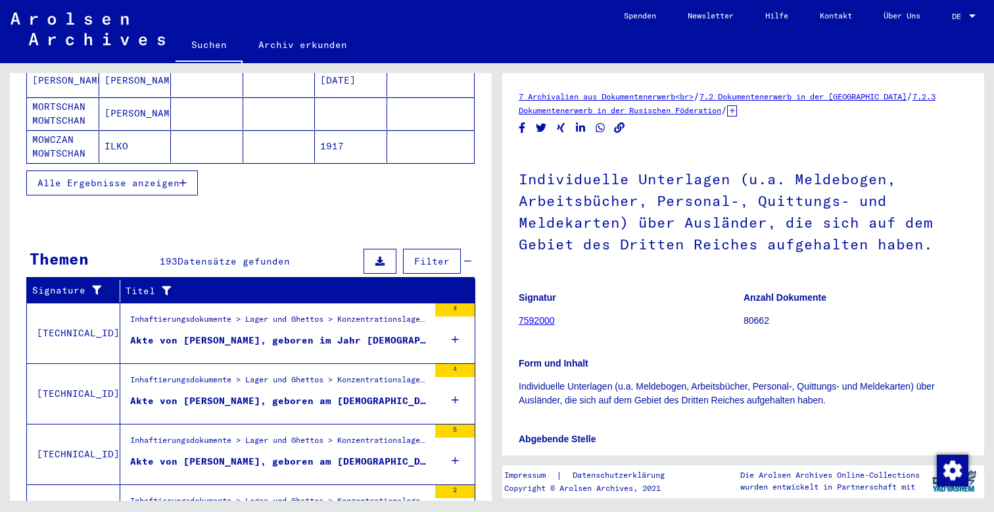
scroll to position [245, 0]
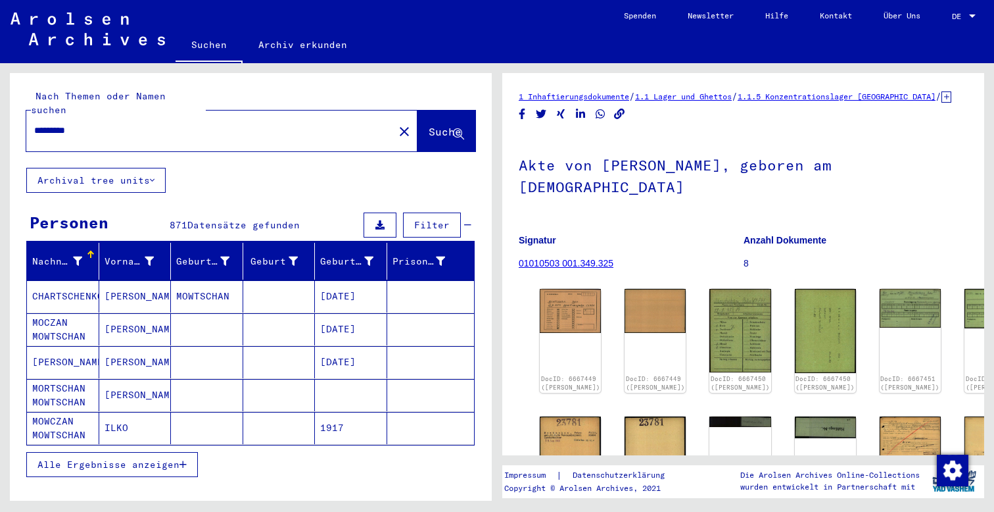
click at [433, 125] on span "Suche" at bounding box center [445, 131] width 33 height 13
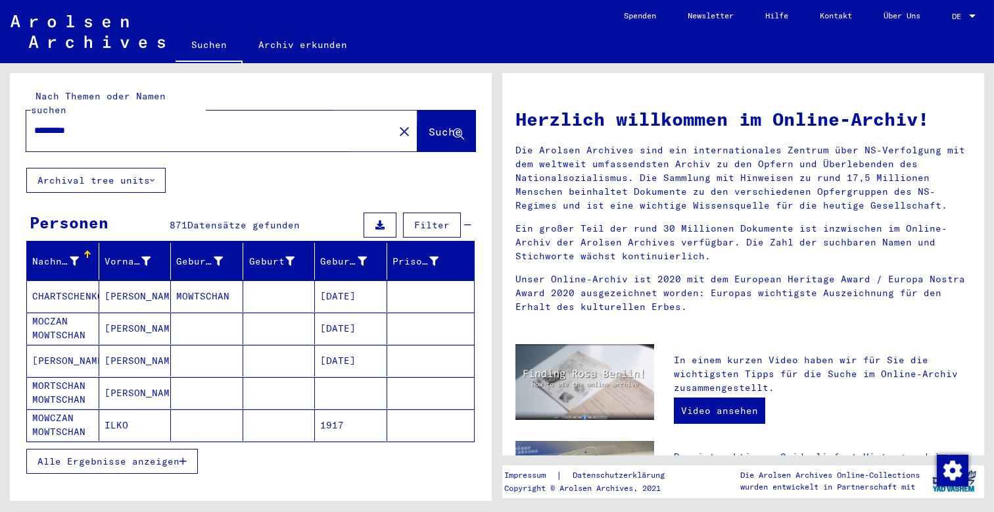
click at [429, 125] on span "Suche" at bounding box center [445, 131] width 33 height 13
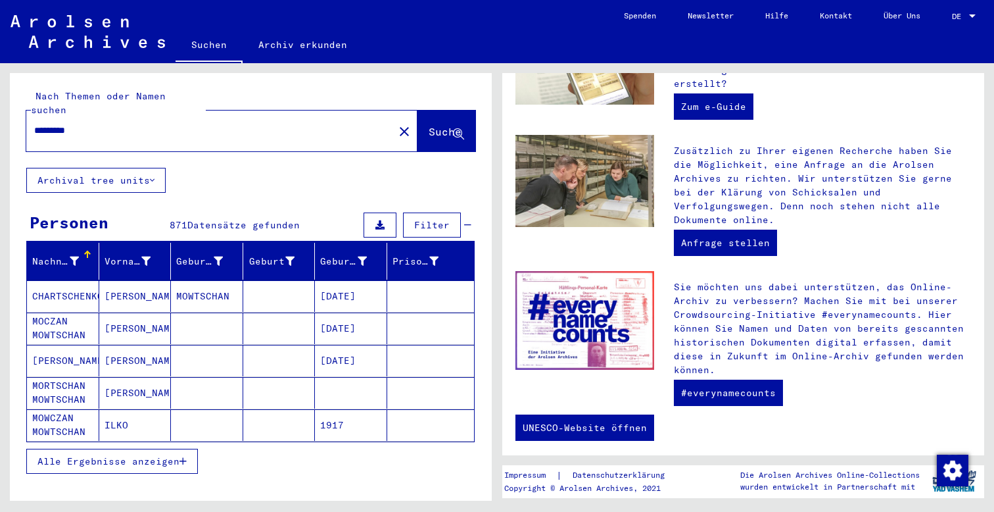
scroll to position [7, 0]
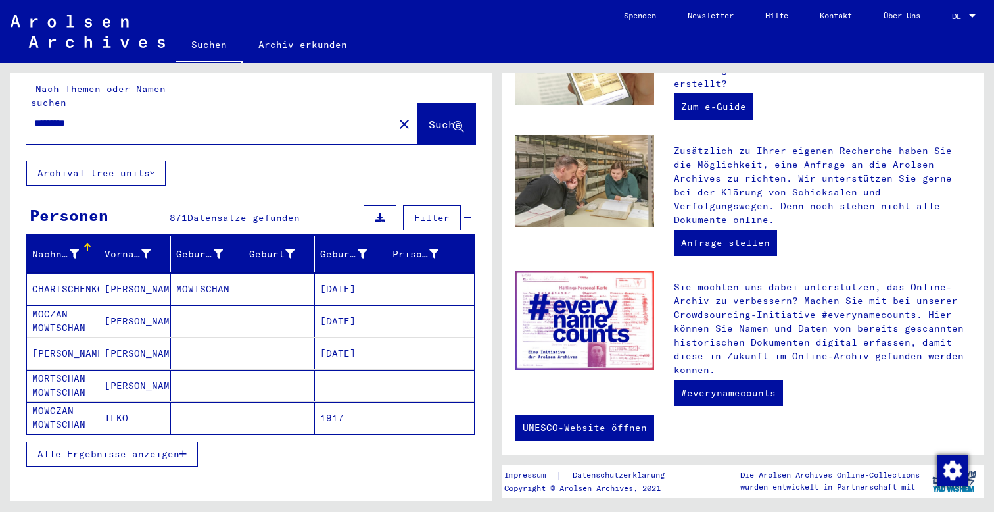
click at [115, 116] on input "*********" at bounding box center [206, 123] width 344 height 14
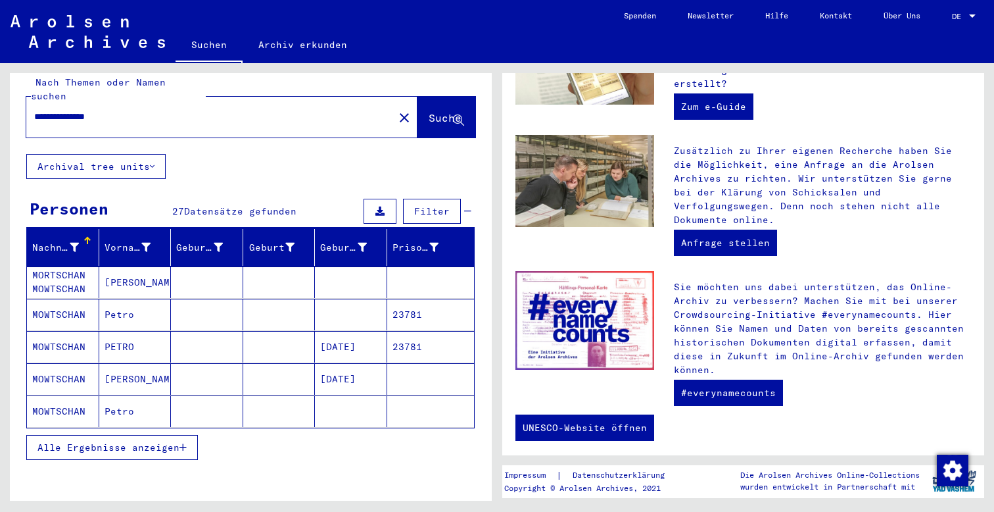
scroll to position [20, 0]
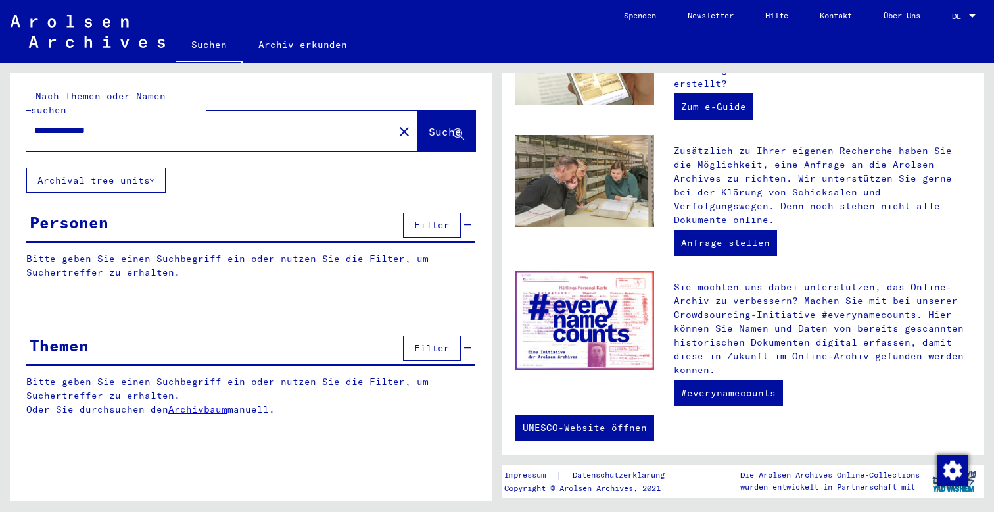
type input "*********"
